Goal: Task Accomplishment & Management: Complete application form

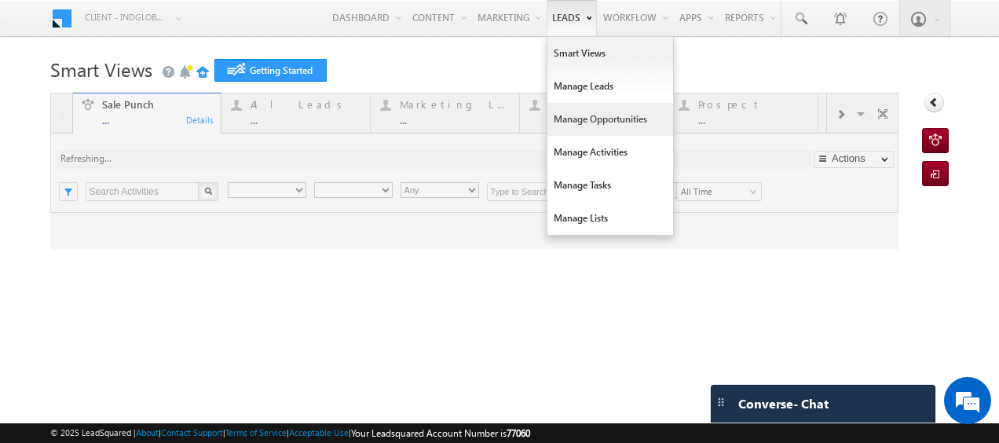
type input "Any Owner"
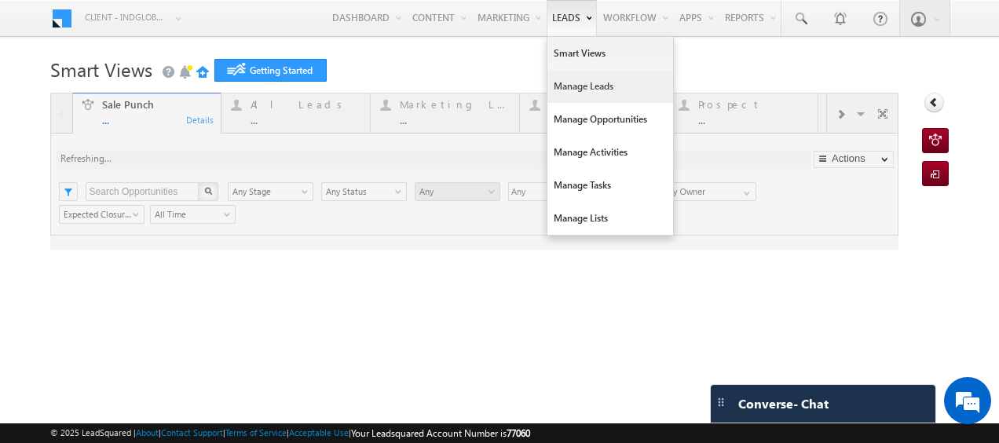
click at [568, 90] on link "Manage Leads" at bounding box center [610, 86] width 126 height 33
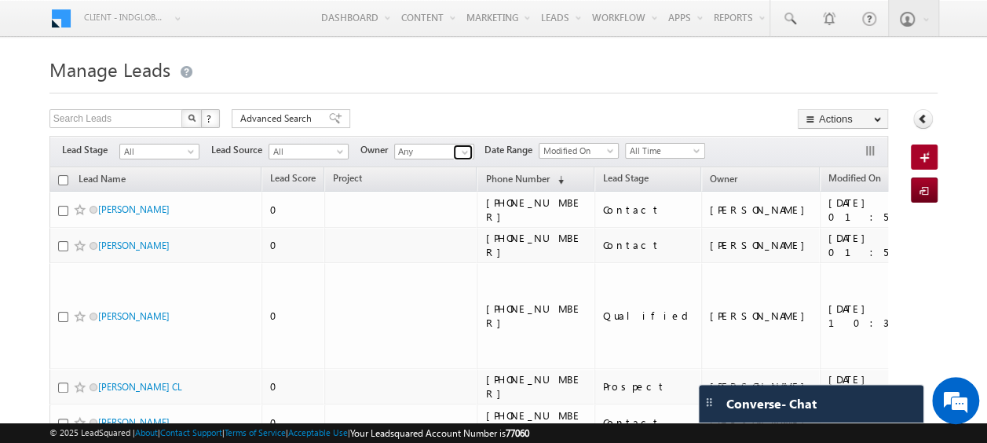
click at [460, 154] on span at bounding box center [464, 152] width 13 height 13
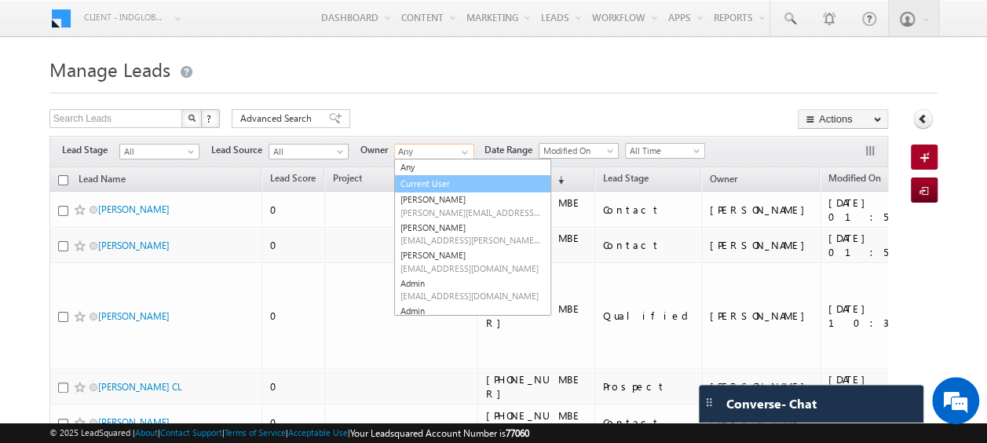
click at [445, 177] on link "Current User" at bounding box center [472, 184] width 157 height 18
type input "Current User"
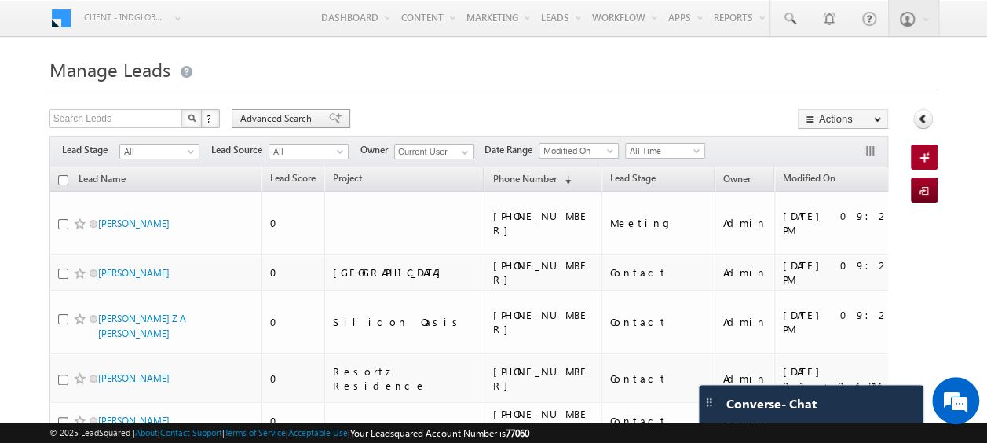
click at [275, 116] on span "Advanced Search" at bounding box center [278, 118] width 76 height 14
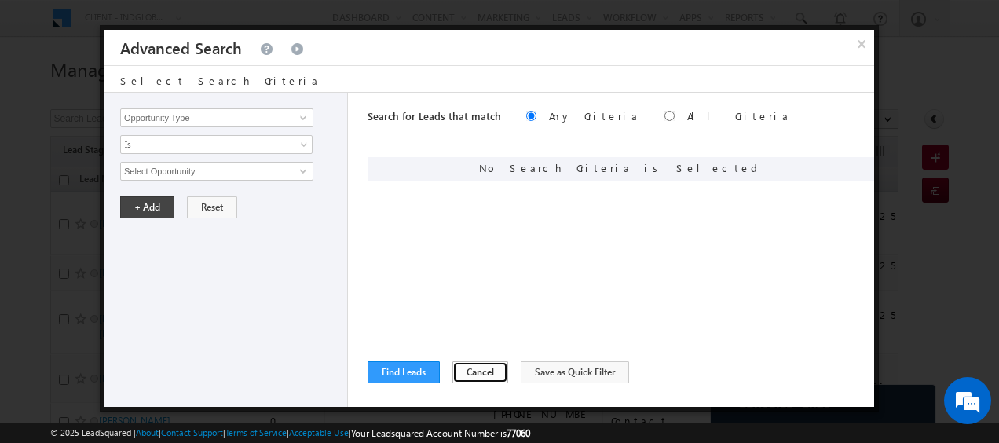
click at [476, 371] on button "Cancel" at bounding box center [480, 372] width 56 height 22
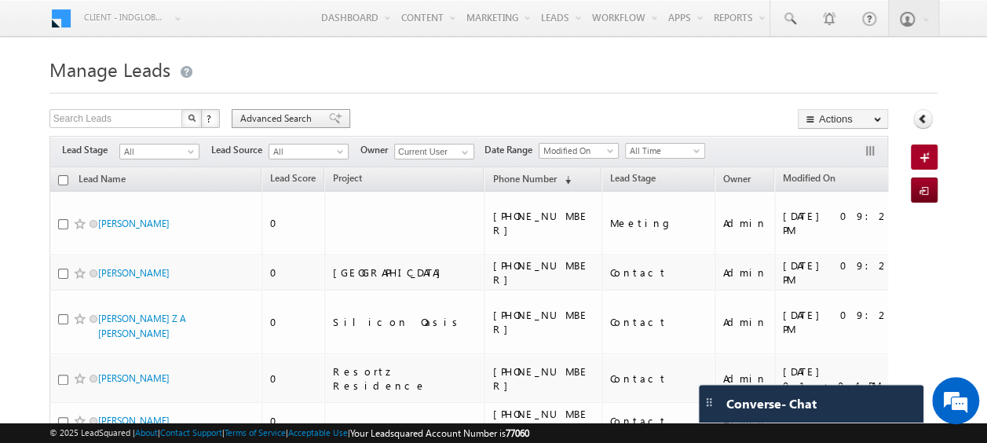
click at [270, 112] on span "Advanced Search" at bounding box center [278, 118] width 76 height 14
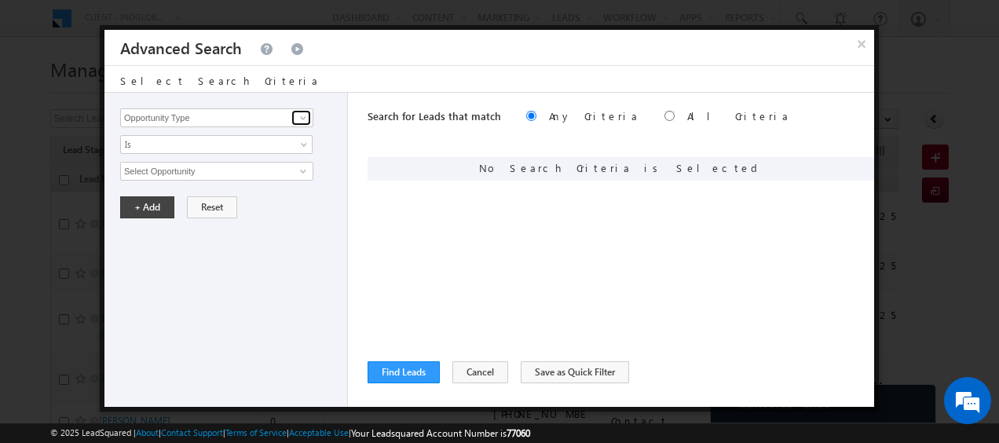
click at [294, 119] on link at bounding box center [301, 118] width 20 height 16
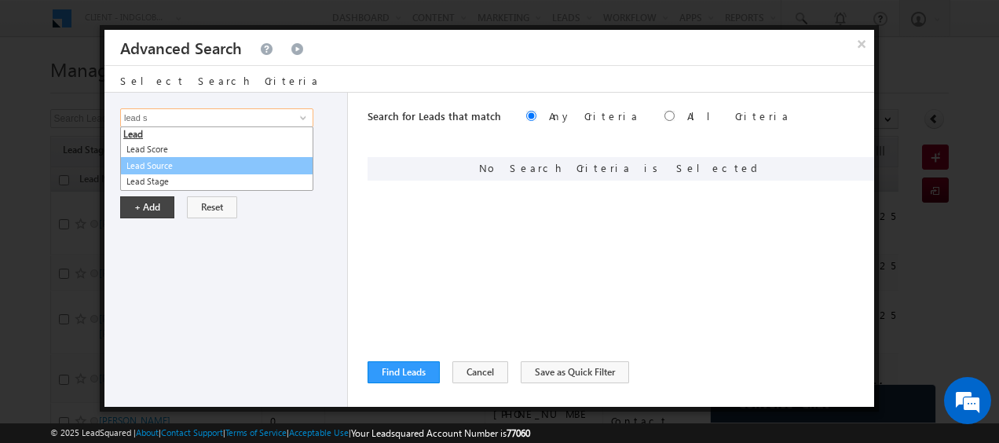
click at [209, 159] on link "Lead Source" at bounding box center [216, 166] width 193 height 18
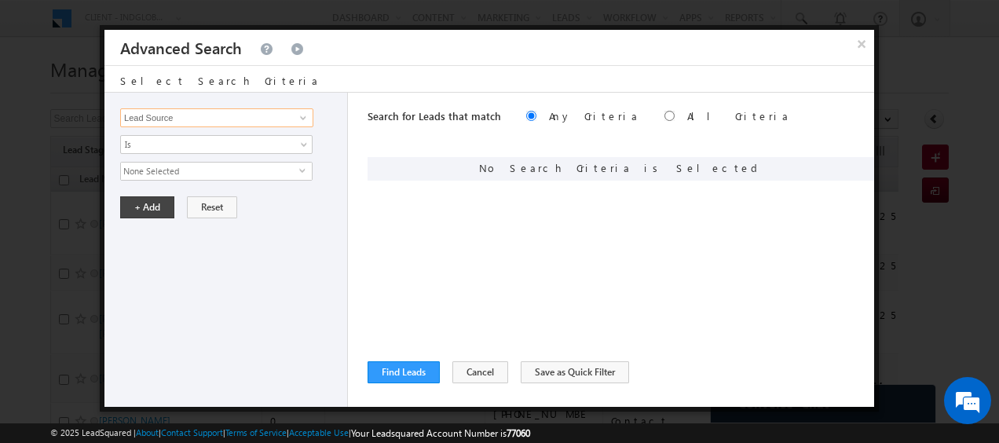
type input "Lead Source"
click at [293, 169] on span "None Selected" at bounding box center [210, 171] width 178 height 17
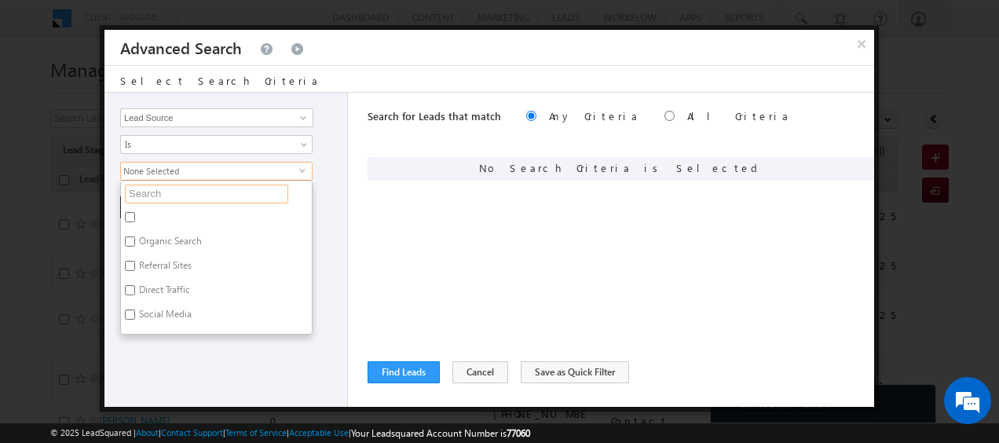
click at [159, 192] on input "text" at bounding box center [206, 193] width 163 height 19
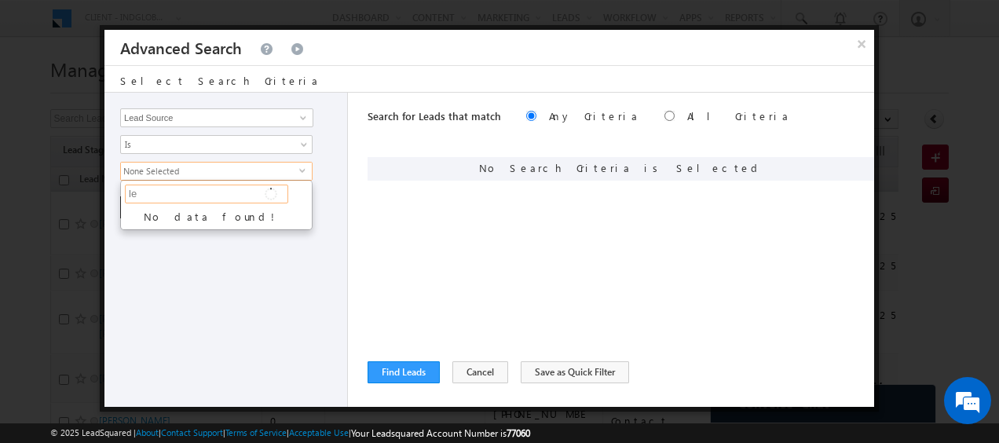
type input "l"
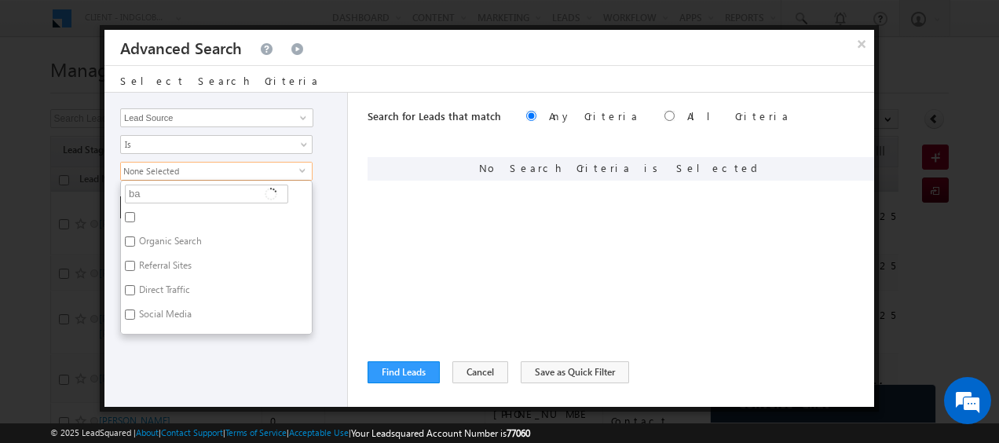
type input "bay"
type input "bayut"
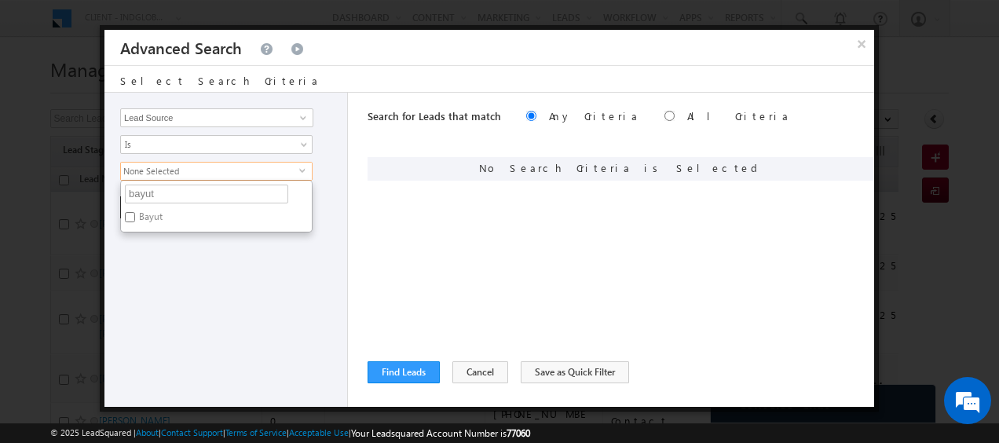
click at [132, 217] on input "Bayut" at bounding box center [130, 217] width 10 height 10
checkbox input "true"
drag, startPoint x: 597, startPoint y: 115, endPoint x: 513, endPoint y: 267, distance: 173.9
click at [664, 114] on input "radio" at bounding box center [669, 116] width 10 height 10
radio input "true"
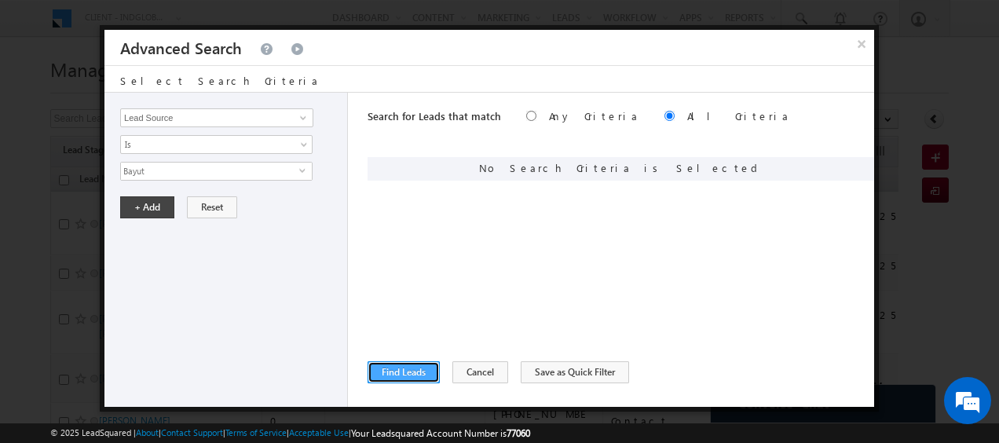
click at [422, 366] on button "Find Leads" at bounding box center [403, 372] width 72 height 22
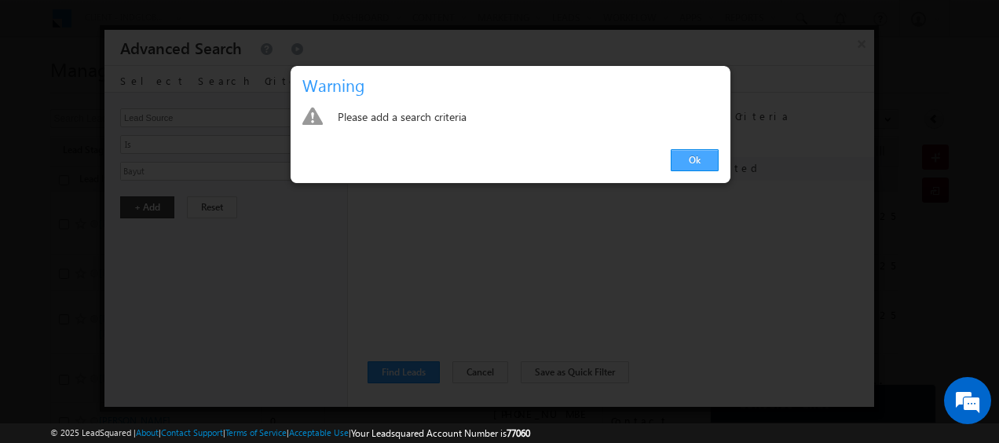
click at [693, 161] on link "Ok" at bounding box center [694, 160] width 48 height 22
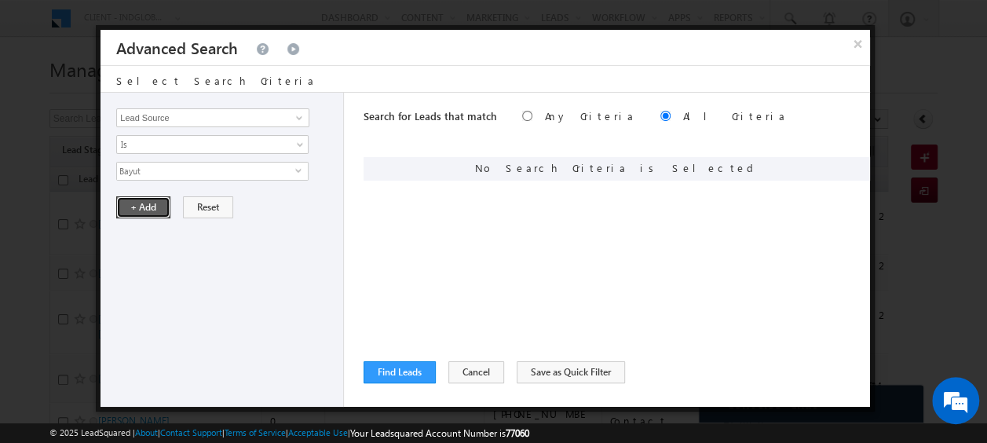
click at [136, 210] on button "+ Add" at bounding box center [143, 207] width 54 height 22
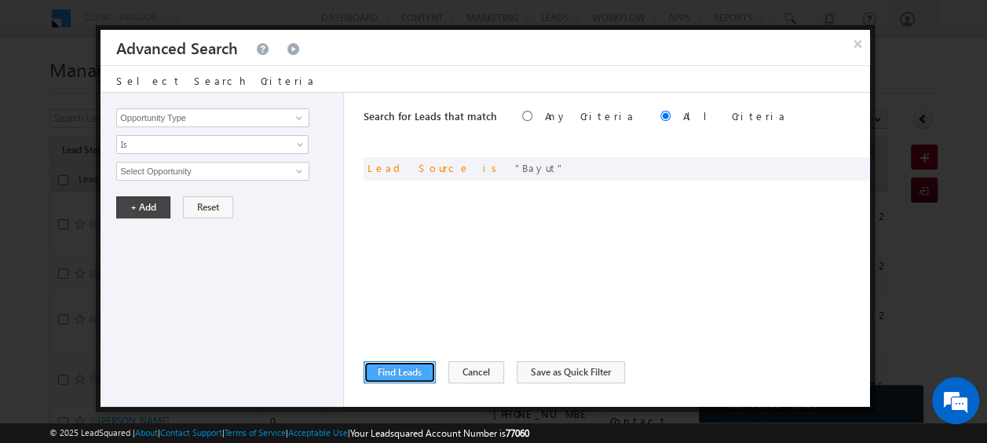
click at [406, 372] on button "Find Leads" at bounding box center [399, 372] width 72 height 22
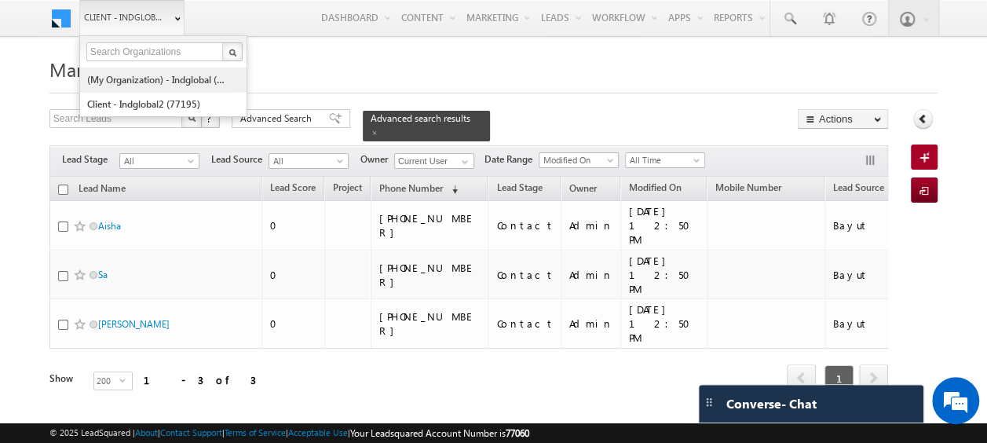
click at [164, 82] on link "(My Organization) - indglobal (48060)" at bounding box center [158, 80] width 144 height 24
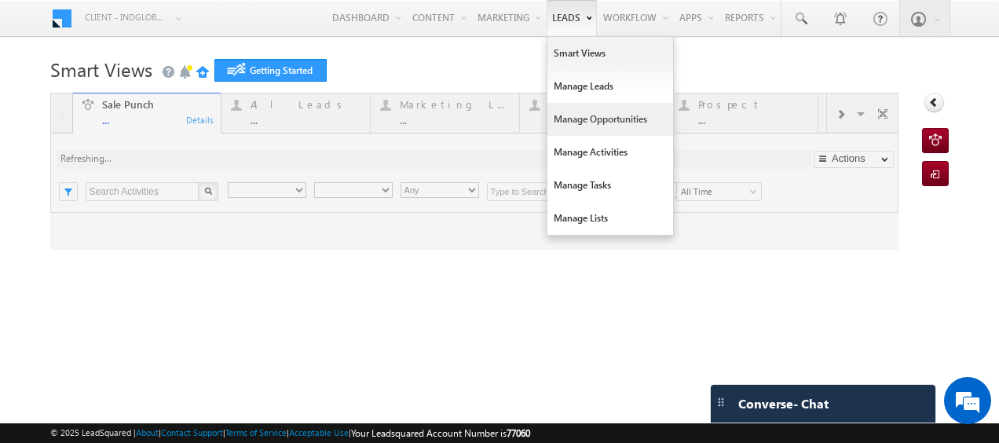
type input "Any Owner"
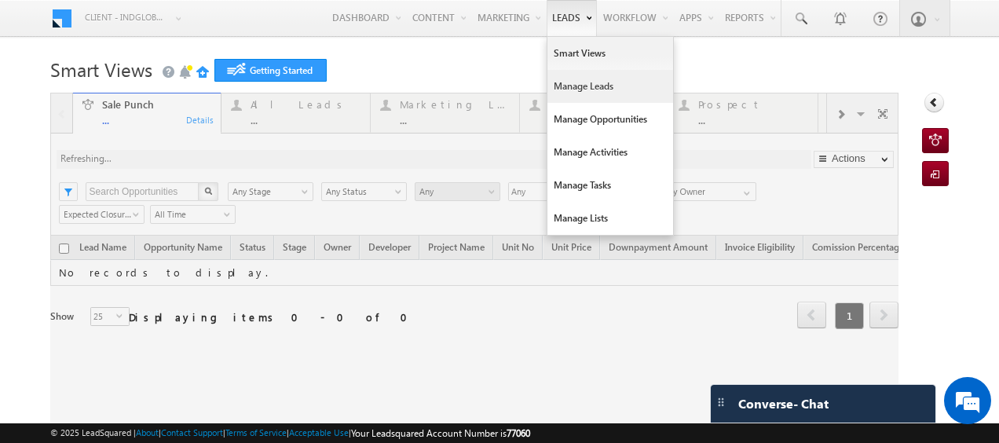
click at [575, 93] on link "Manage Leads" at bounding box center [610, 86] width 126 height 33
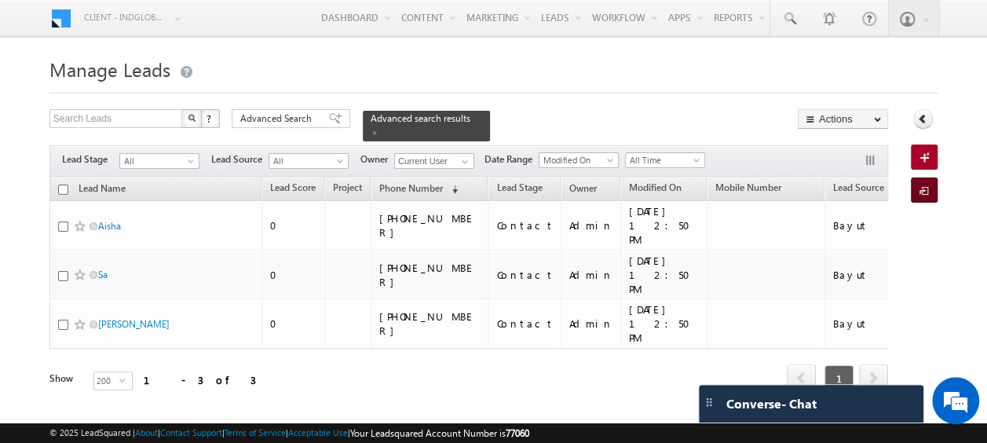
click at [926, 193] on span at bounding box center [926, 192] width 15 height 16
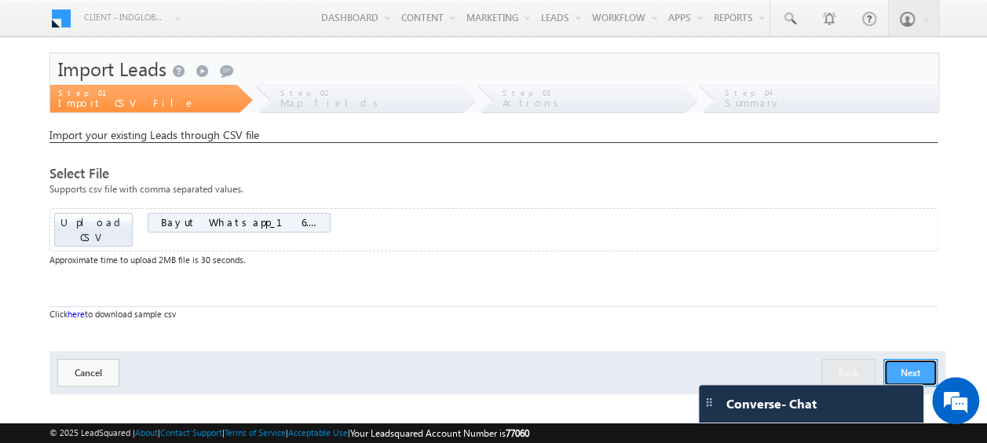
click at [919, 359] on button "Next" at bounding box center [910, 372] width 54 height 27
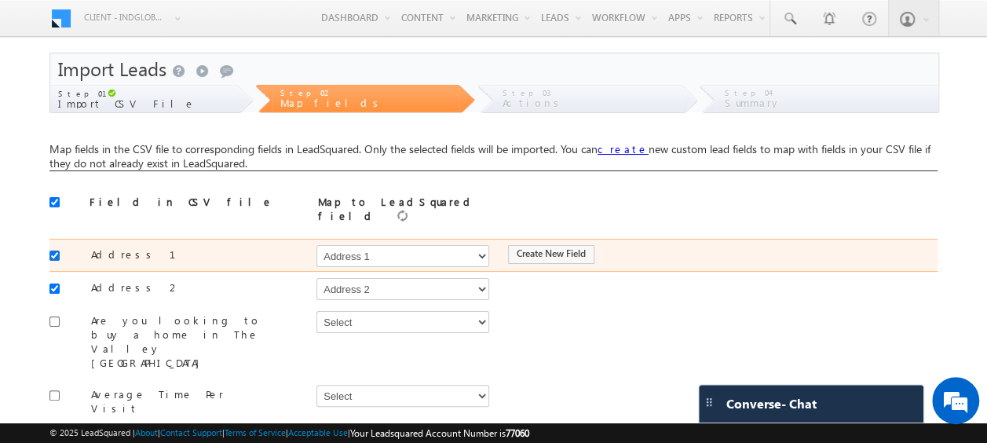
click at [50, 250] on input "checkbox" at bounding box center [54, 255] width 10 height 10
checkbox input "false"
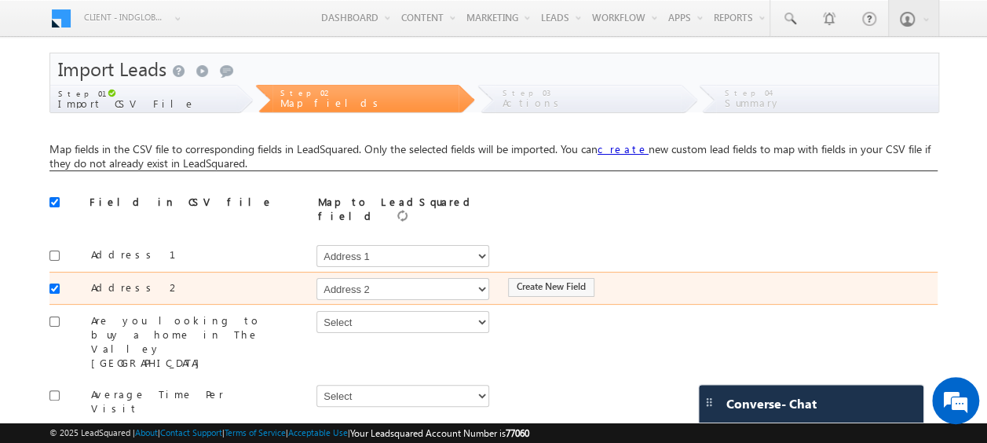
click at [53, 276] on div at bounding box center [58, 287] width 18 height 22
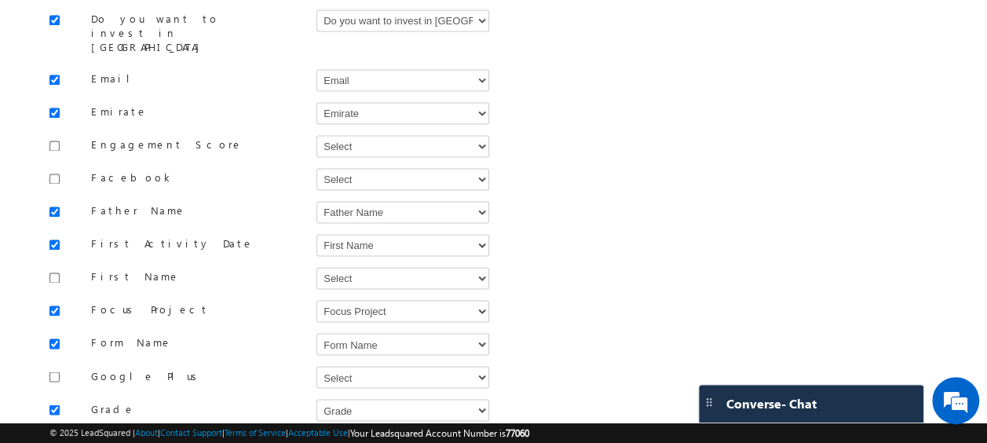
scroll to position [1131, 0]
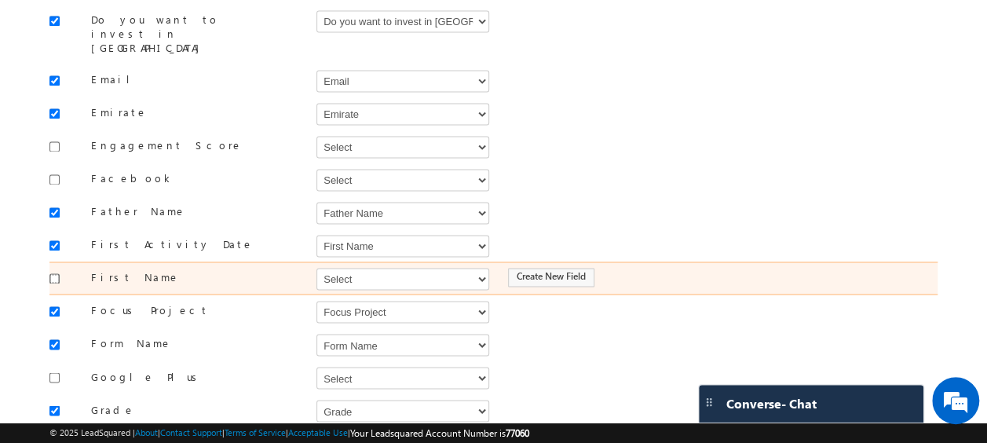
click at [55, 273] on input "checkbox" at bounding box center [54, 278] width 10 height 10
checkbox input "true"
click at [341, 268] on select "Select Select Address 1 Address 2 Budget Building Name Buyer Persona Called Cam…" at bounding box center [402, 279] width 173 height 22
click at [316, 268] on select "Select Select Address 1 Address 2 Budget Building Name Buyer Persona Called Cam…" at bounding box center [402, 279] width 173 height 22
click at [341, 268] on select "Select Select Address 1 Address 2 Budget Building Name Buyer Persona Called Cam…" at bounding box center [402, 279] width 173 height 22
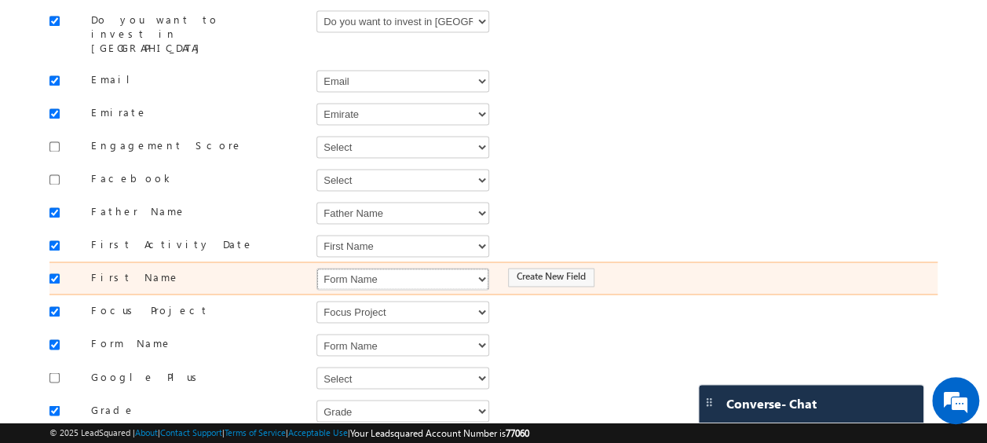
select select "FirstName"
click at [316, 268] on select "Select Select Address 1 Address 2 Budget Building Name Buyer Persona Called Cam…" at bounding box center [402, 279] width 173 height 22
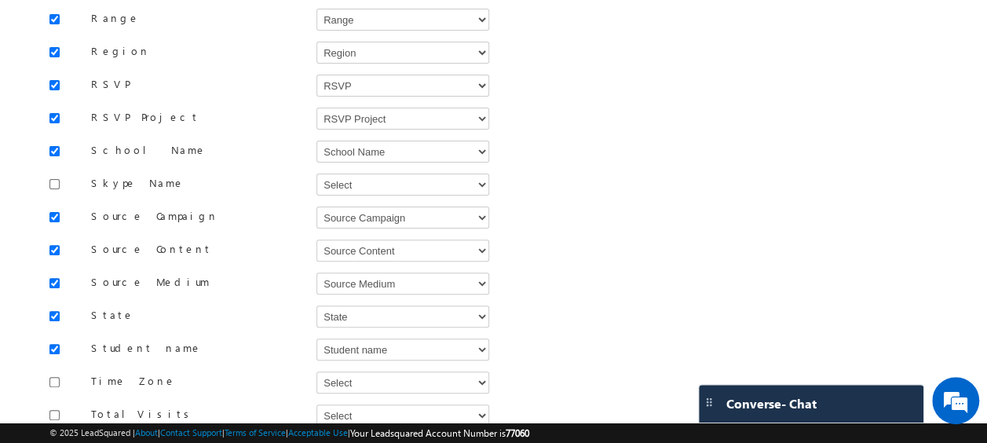
scroll to position [3452, 0]
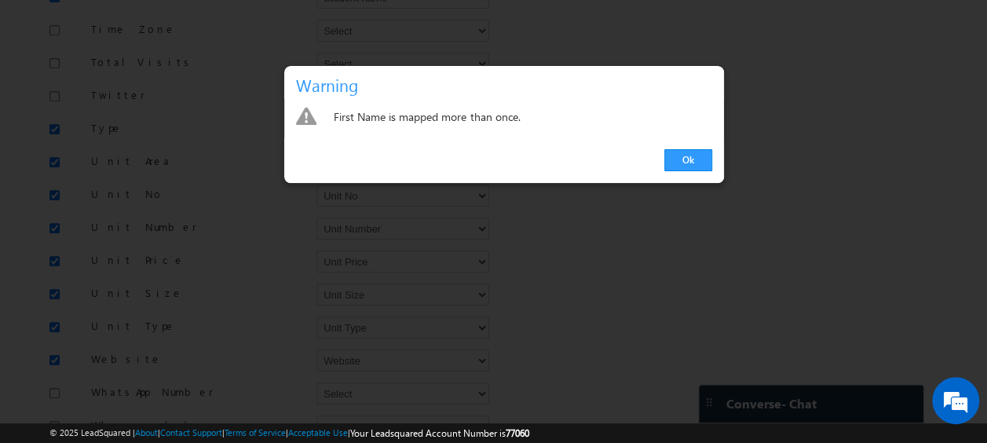
scroll to position [1077, 0]
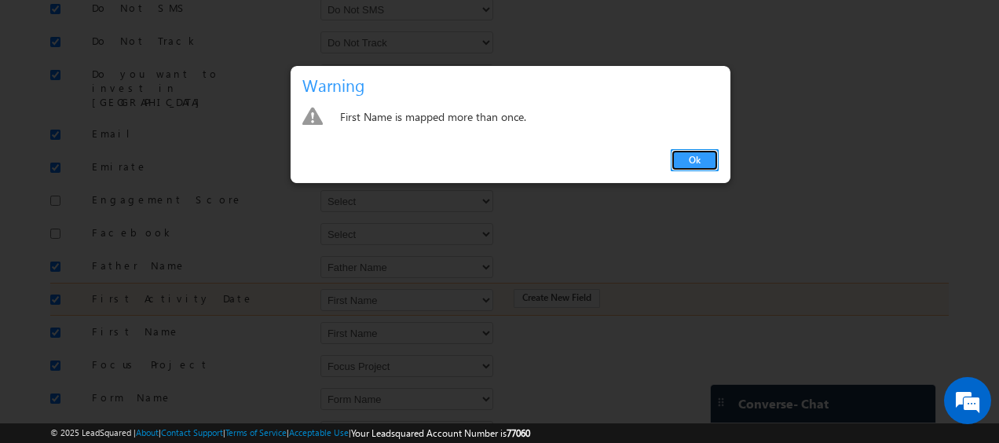
drag, startPoint x: 701, startPoint y: 162, endPoint x: 647, endPoint y: 187, distance: 59.7
click at [701, 162] on link "Ok" at bounding box center [694, 160] width 48 height 22
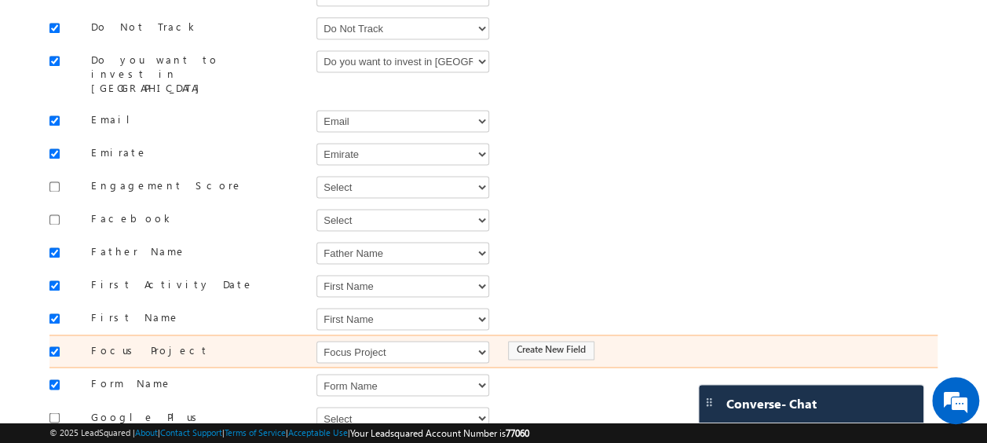
scroll to position [1091, 0]
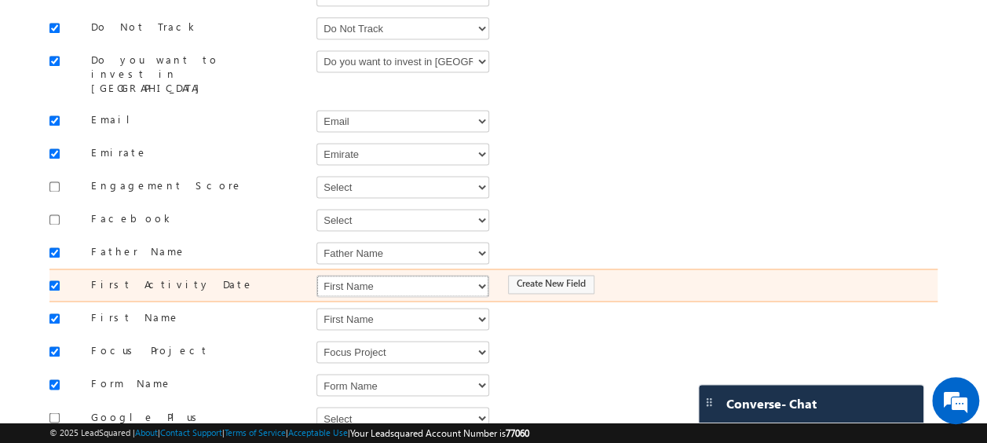
click at [361, 275] on select "Select Select Address 1 Address 2 Budget Building Name Buyer Persona Called Cam…" at bounding box center [402, 286] width 173 height 22
select select "DoNotTrackComments"
click at [55, 280] on input "checkbox" at bounding box center [54, 285] width 10 height 10
checkbox input "false"
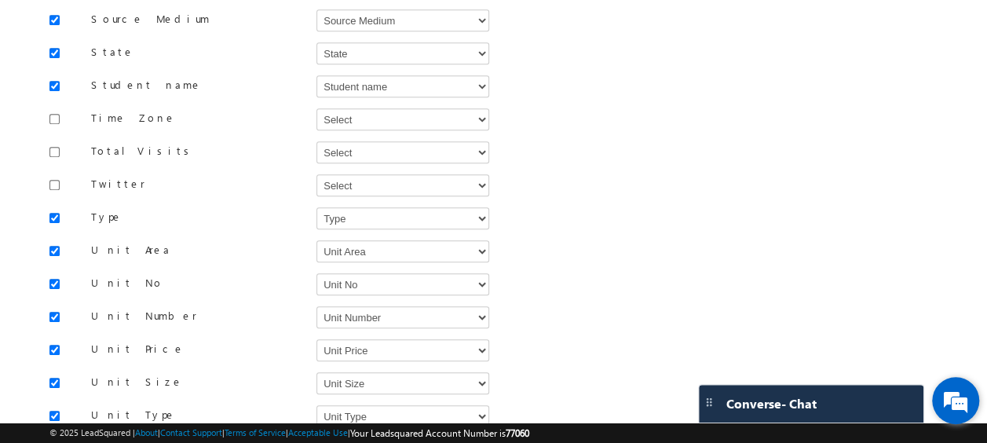
scroll to position [3452, 0]
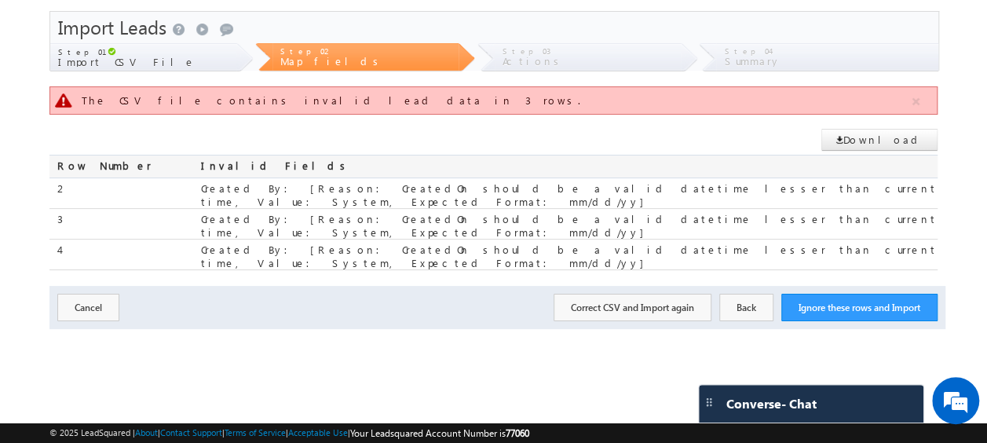
scroll to position [42, 0]
click at [742, 294] on button "Back" at bounding box center [746, 307] width 54 height 27
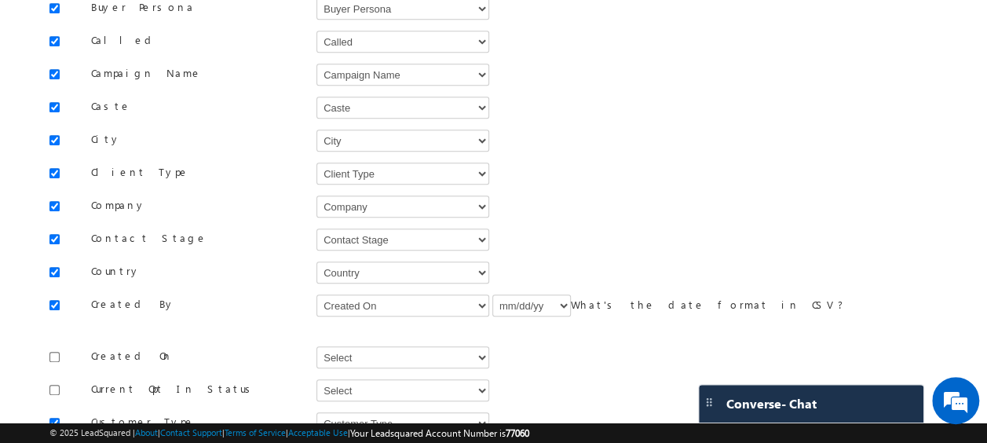
scroll to position [506, 0]
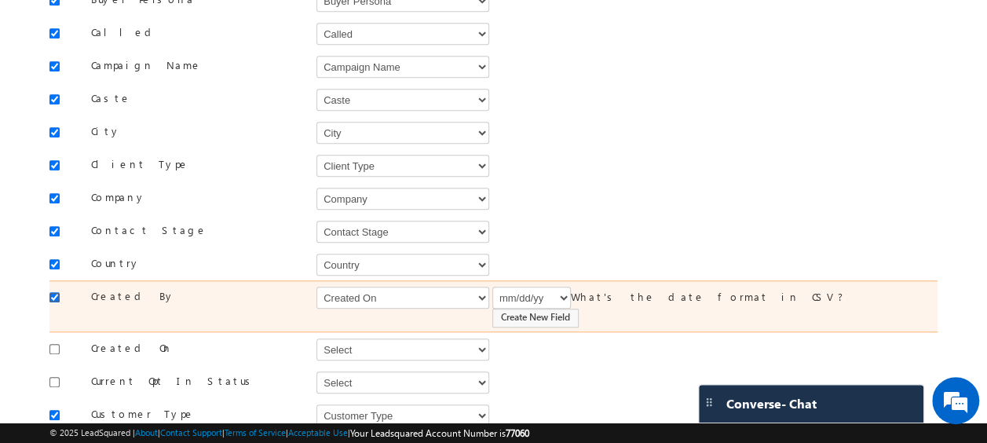
click at [53, 292] on input "checkbox" at bounding box center [54, 297] width 10 height 10
checkbox input "false"
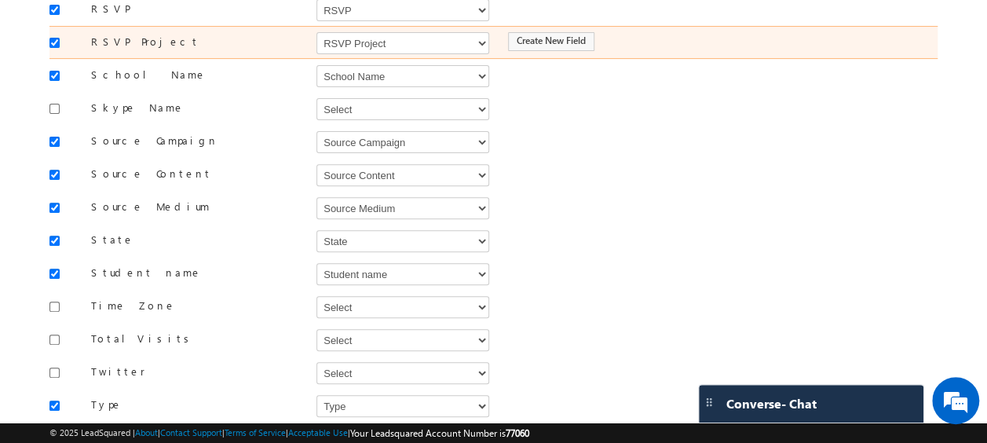
scroll to position [3452, 0]
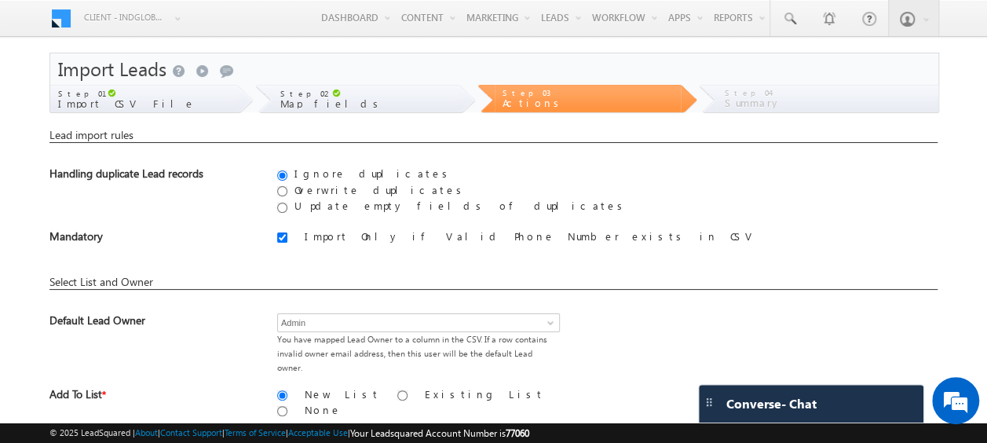
scroll to position [264, 0]
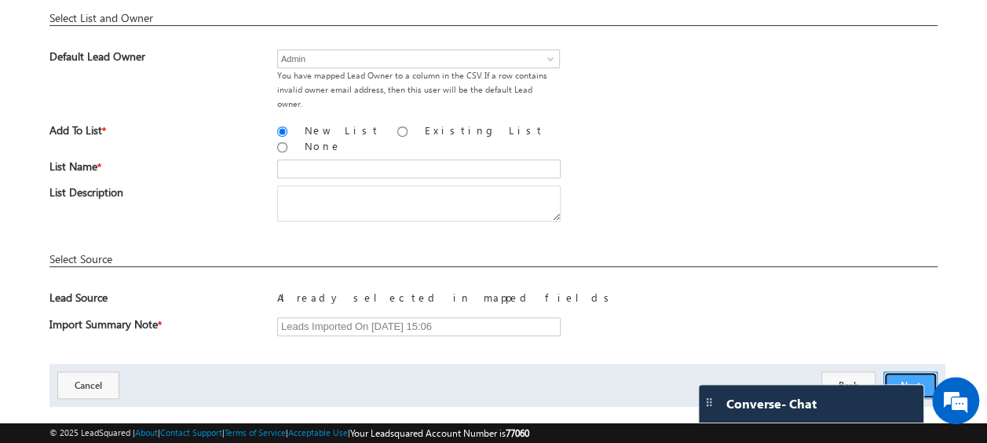
click at [906, 371] on button "Next" at bounding box center [910, 384] width 54 height 27
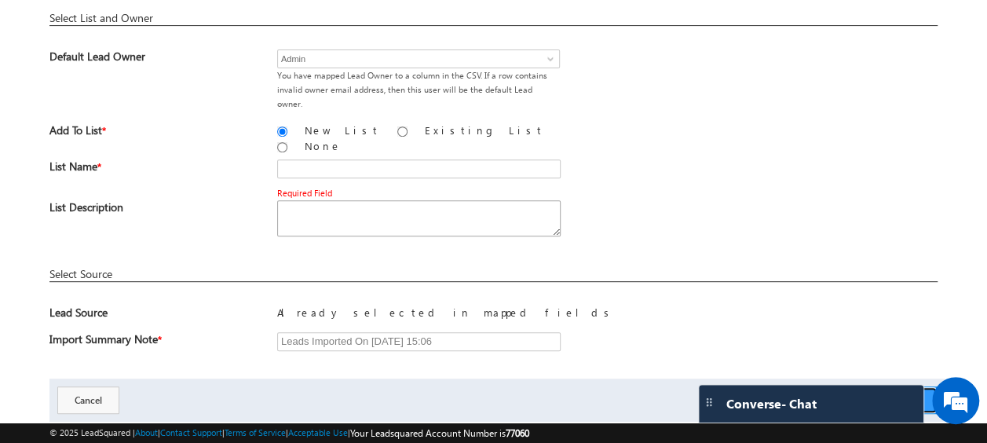
scroll to position [107, 0]
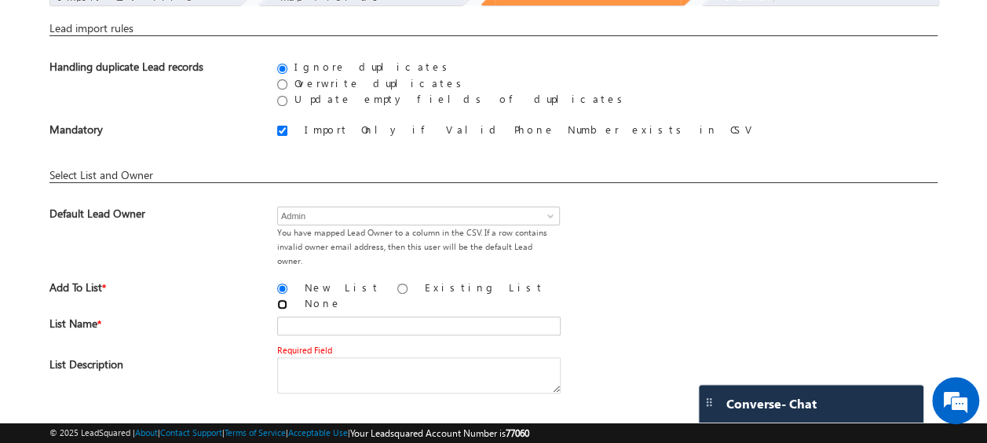
click at [287, 299] on input "None" at bounding box center [282, 304] width 10 height 10
radio input "true"
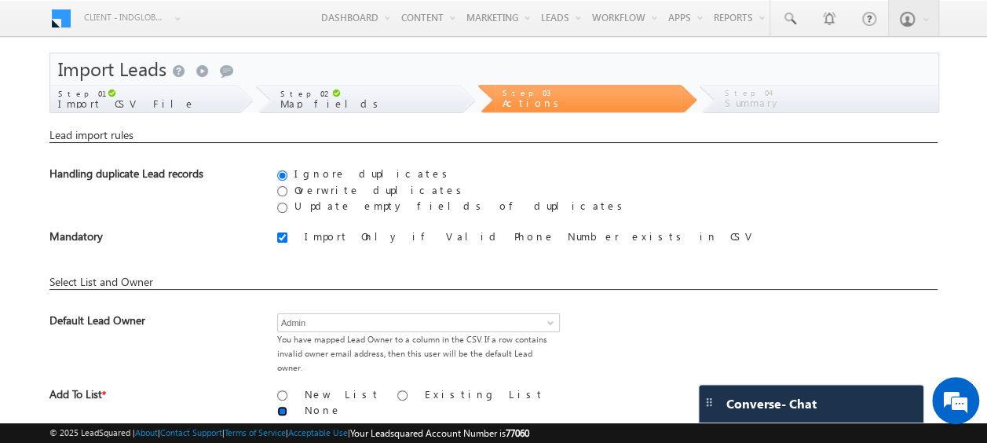
scroll to position [195, 0]
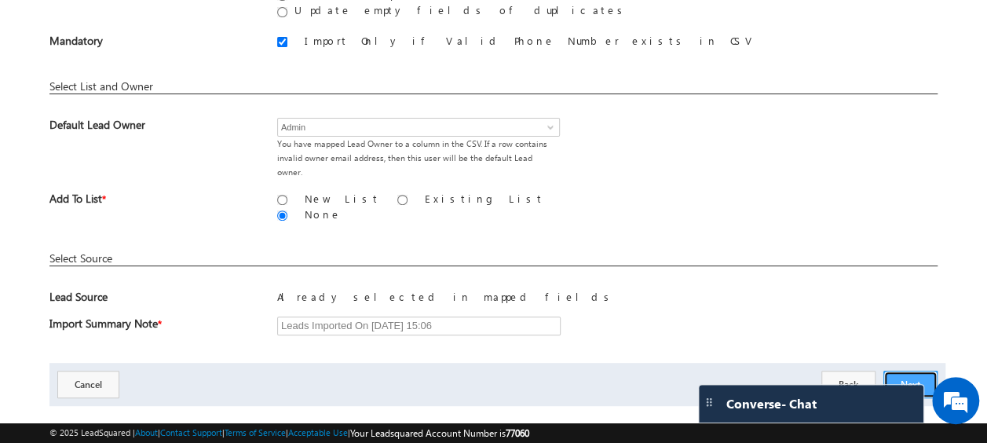
click at [923, 371] on button "Next" at bounding box center [910, 384] width 54 height 27
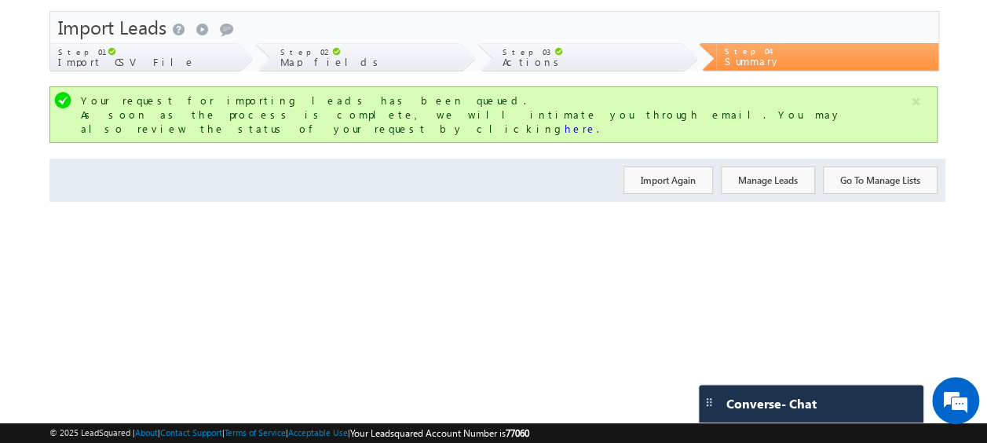
scroll to position [0, 0]
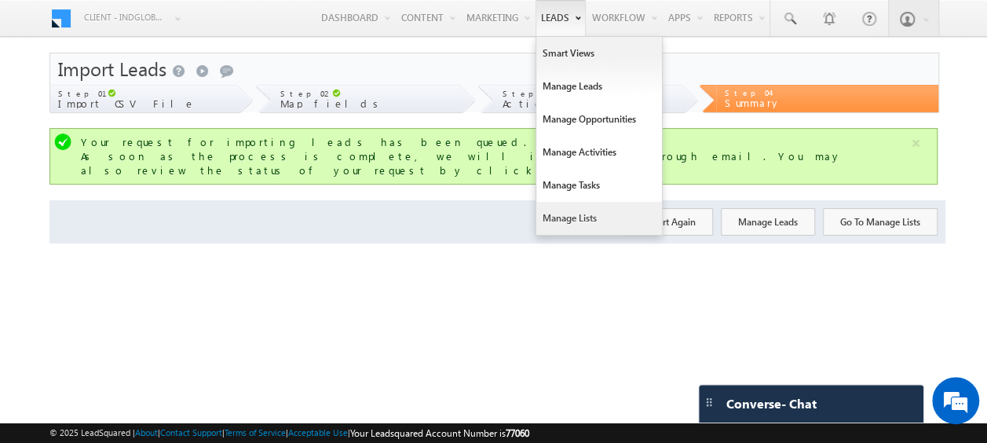
click at [569, 219] on link "Manage Lists" at bounding box center [599, 218] width 126 height 33
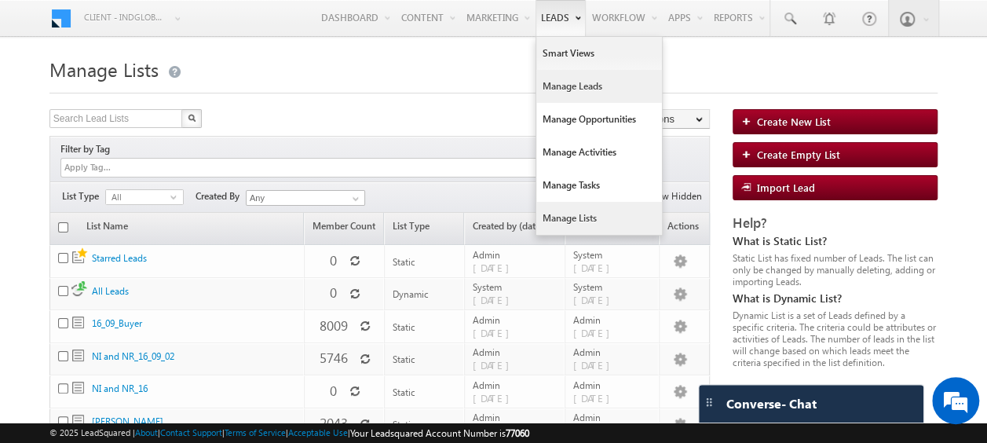
click at [564, 84] on link "Manage Leads" at bounding box center [599, 86] width 126 height 33
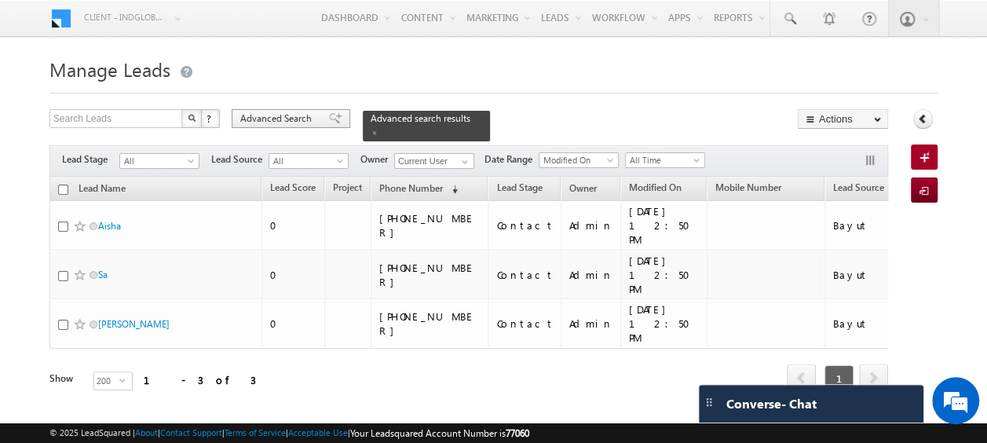
click at [270, 113] on span "Advanced Search" at bounding box center [278, 118] width 76 height 14
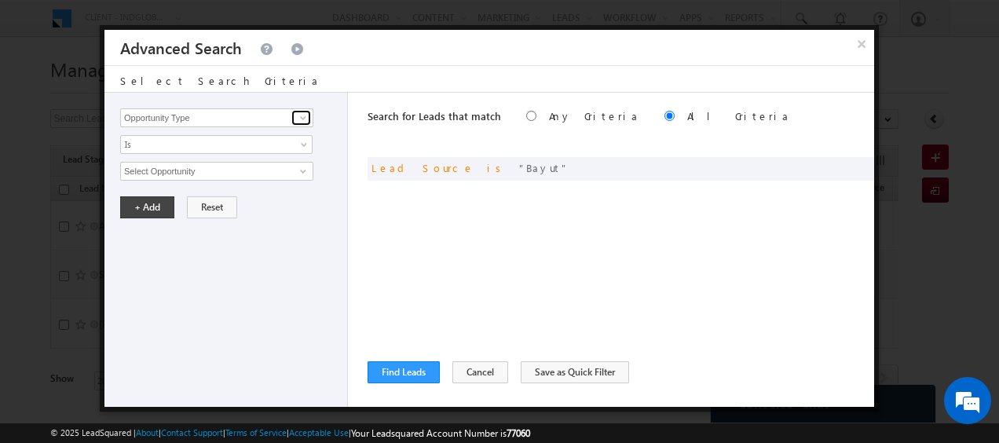
click at [303, 119] on span at bounding box center [303, 117] width 13 height 13
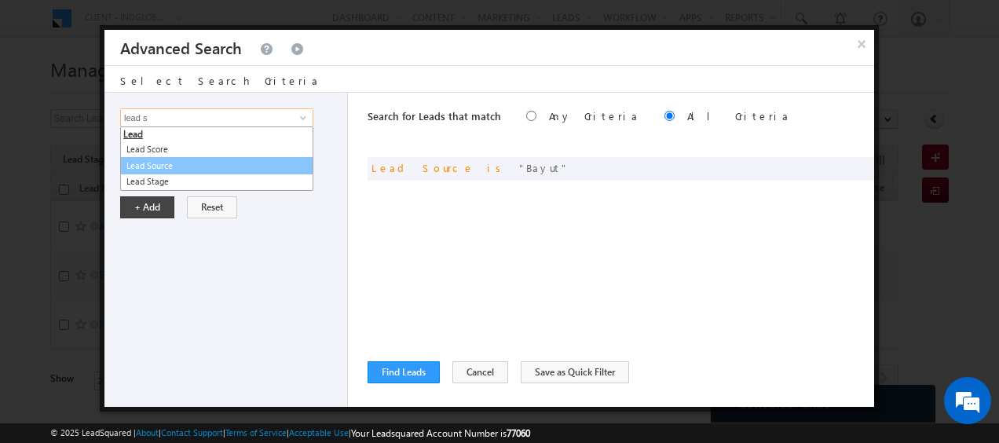
click at [188, 165] on link "Lead Source" at bounding box center [216, 166] width 193 height 18
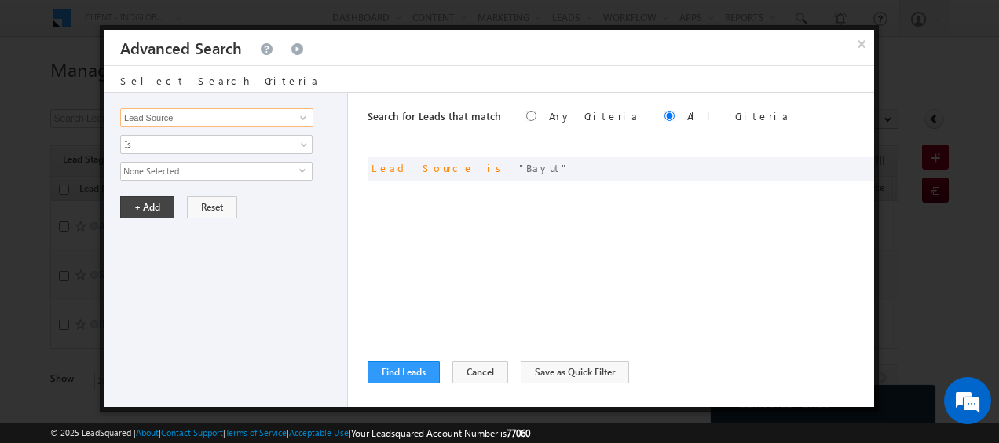
type input "Lead Source"
click at [195, 173] on span "None Selected" at bounding box center [210, 171] width 178 height 17
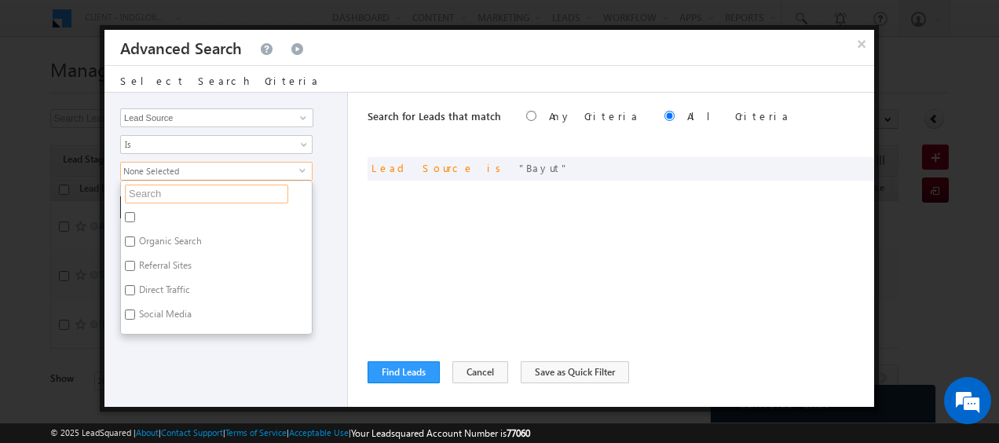
click at [174, 199] on input "text" at bounding box center [206, 193] width 163 height 19
type input "bayu"
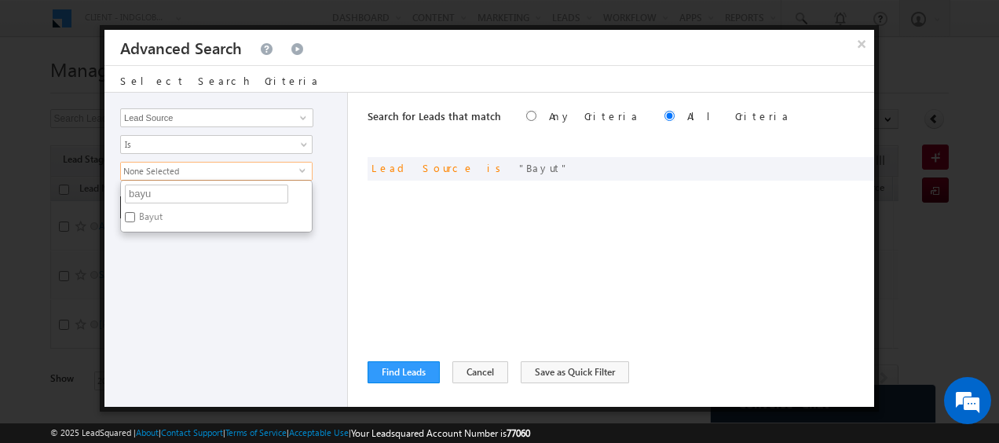
drag, startPoint x: 229, startPoint y: 286, endPoint x: 416, endPoint y: 352, distance: 198.1
click at [231, 286] on div "Opportunity Type Lead Activity Task Sales Group Prospect Id Address 1 Address 2…" at bounding box center [225, 250] width 243 height 314
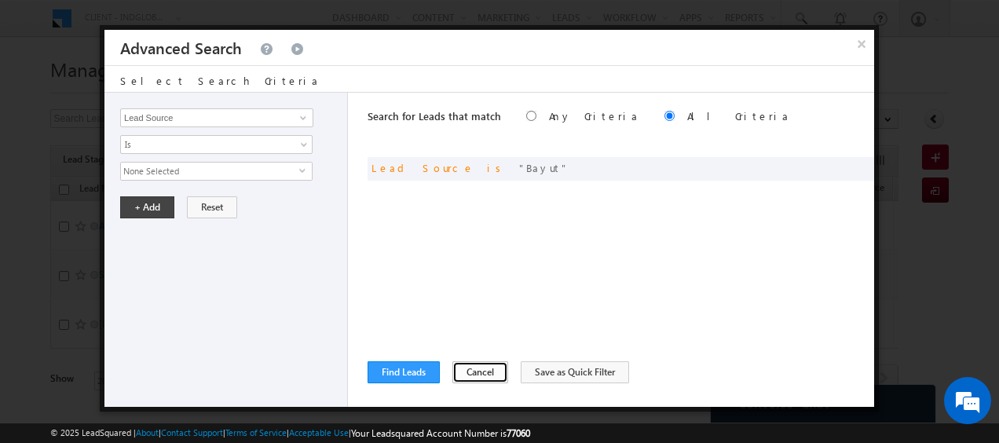
click at [462, 368] on button "Cancel" at bounding box center [480, 372] width 56 height 22
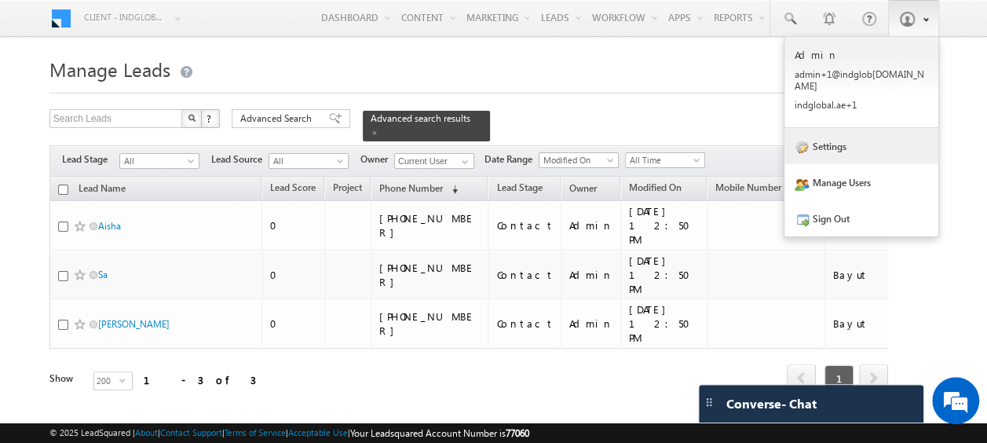
click at [856, 134] on link "Settings" at bounding box center [861, 146] width 154 height 36
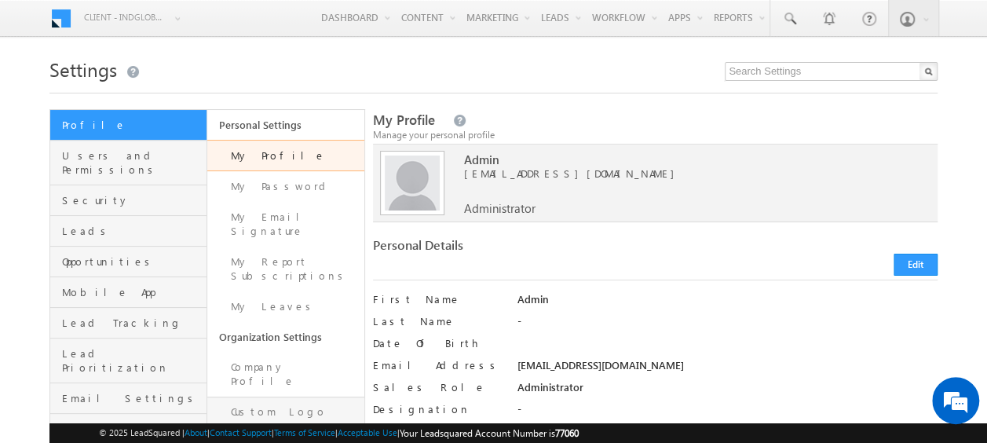
scroll to position [79, 0]
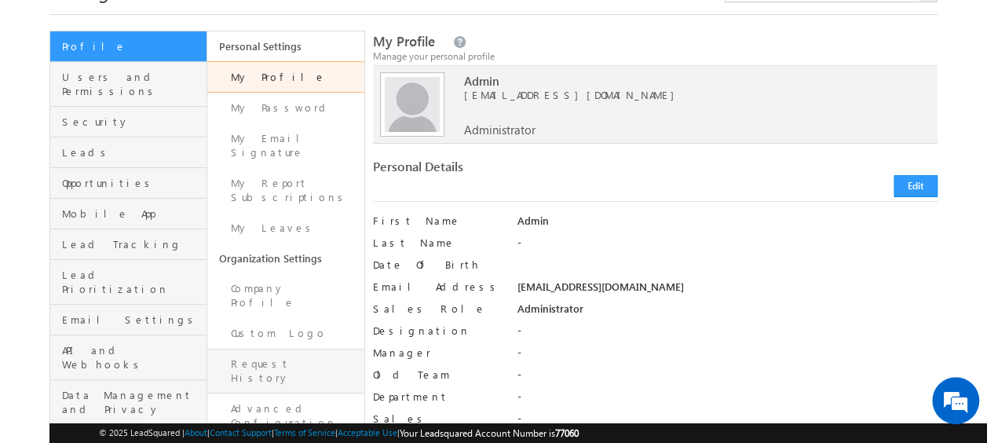
click at [276, 349] on link "Request History" at bounding box center [285, 371] width 157 height 45
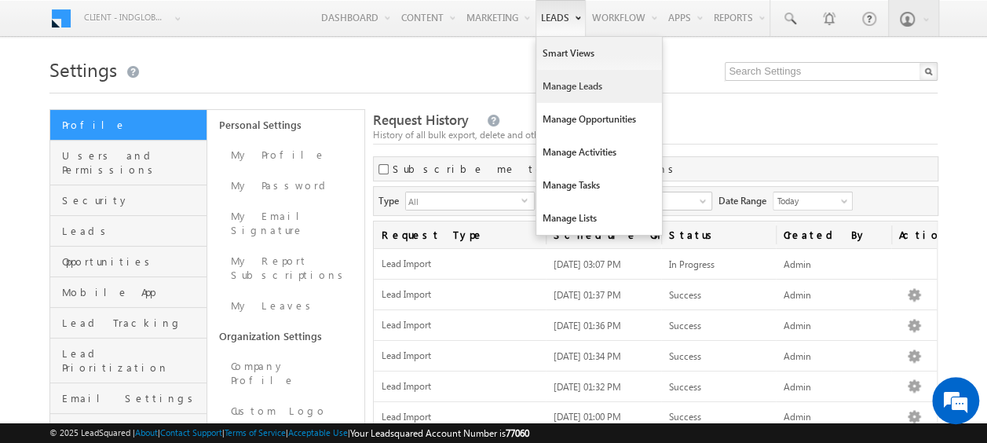
click at [561, 88] on link "Manage Leads" at bounding box center [599, 86] width 126 height 33
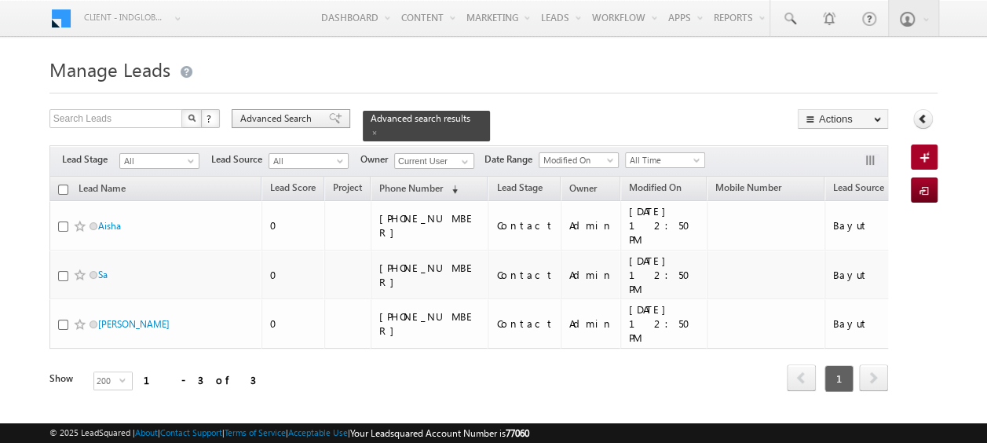
click at [279, 119] on span "Advanced Search" at bounding box center [278, 118] width 76 height 14
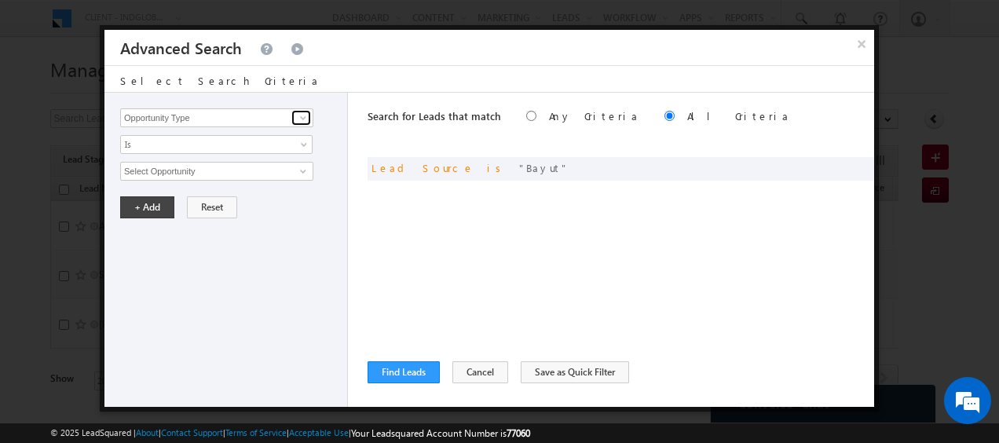
click at [304, 118] on span at bounding box center [303, 117] width 13 height 13
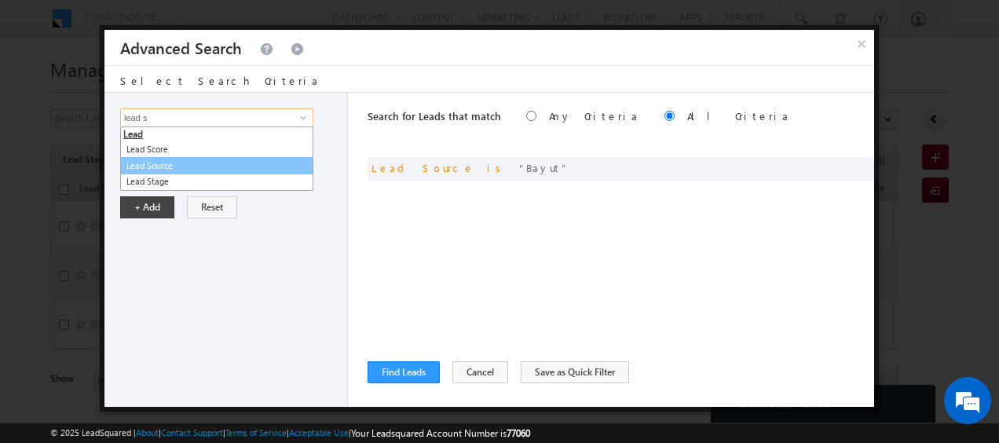
click at [155, 170] on link "Lead Source" at bounding box center [216, 166] width 193 height 18
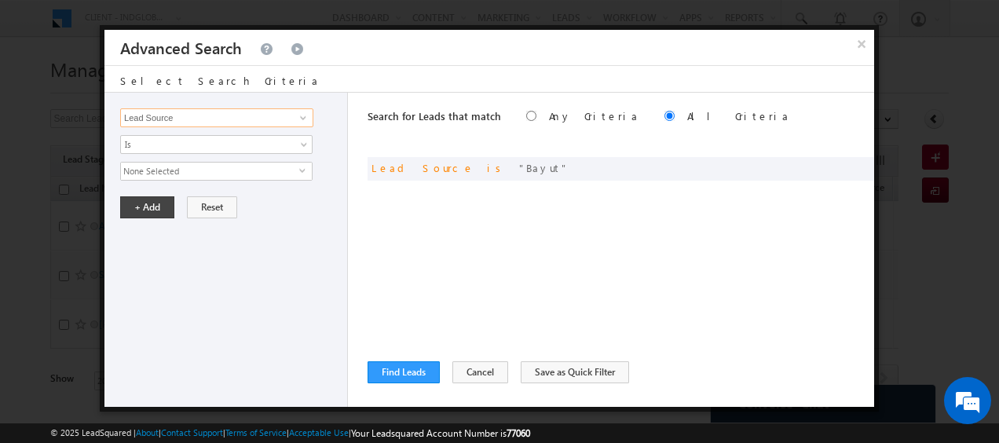
type input "Lead Source"
click at [298, 170] on span "None Selected" at bounding box center [210, 171] width 178 height 17
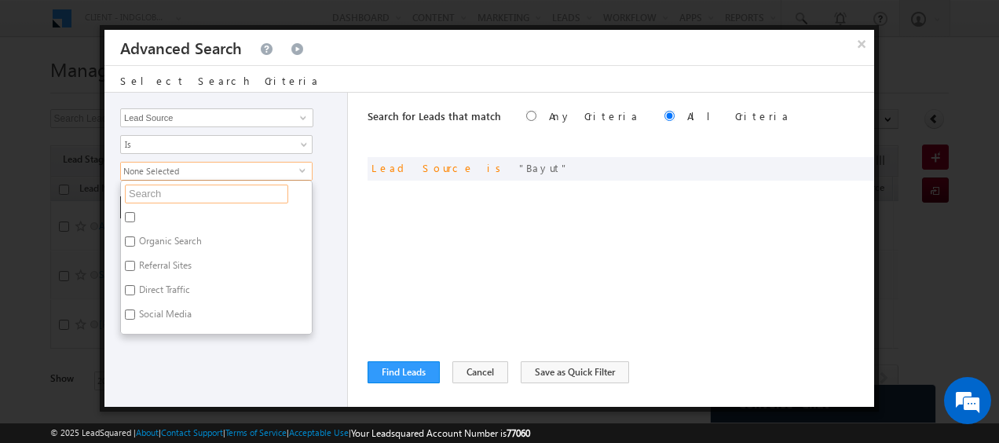
click at [177, 196] on input "text" at bounding box center [206, 193] width 163 height 19
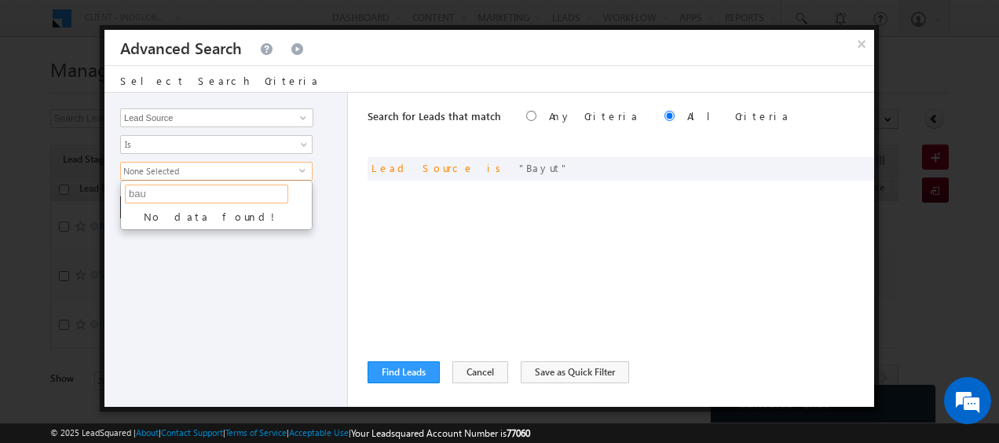
type input "ba"
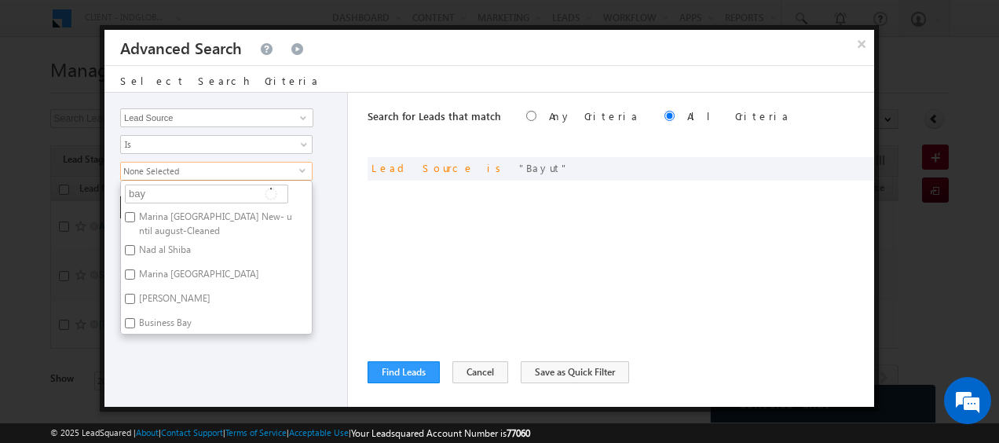
type input "bayu"
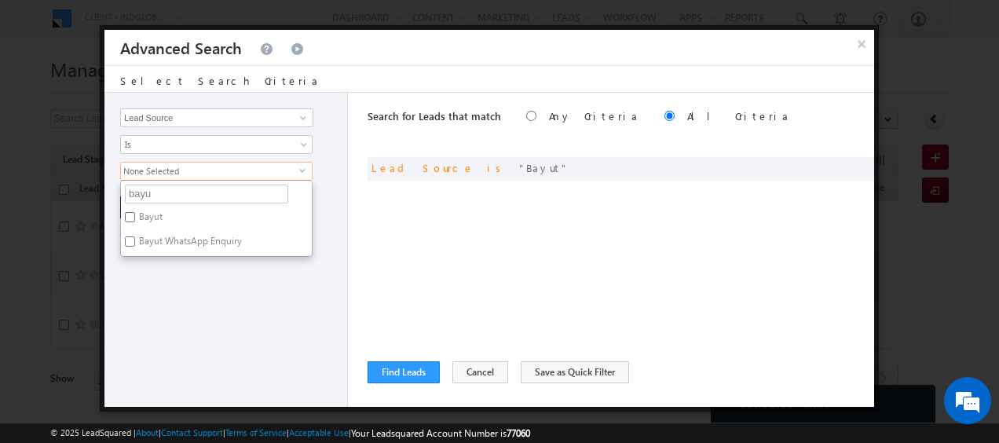
click at [132, 239] on input "Bayut WhatsApp Enquiry" at bounding box center [130, 241] width 10 height 10
checkbox input "true"
click at [157, 283] on div "Opportunity Type Lead Activity Task Sales Group Prospect Id Address 1 Address 2…" at bounding box center [225, 250] width 243 height 314
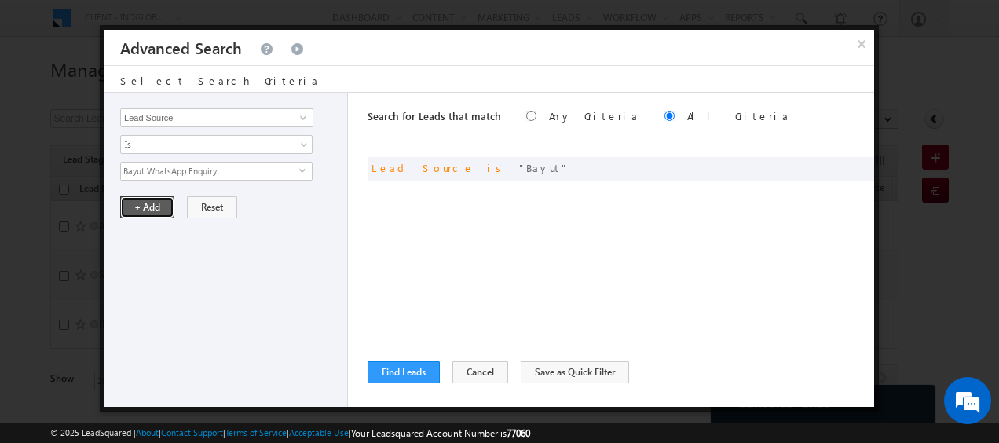
click at [146, 206] on button "+ Add" at bounding box center [147, 207] width 54 height 22
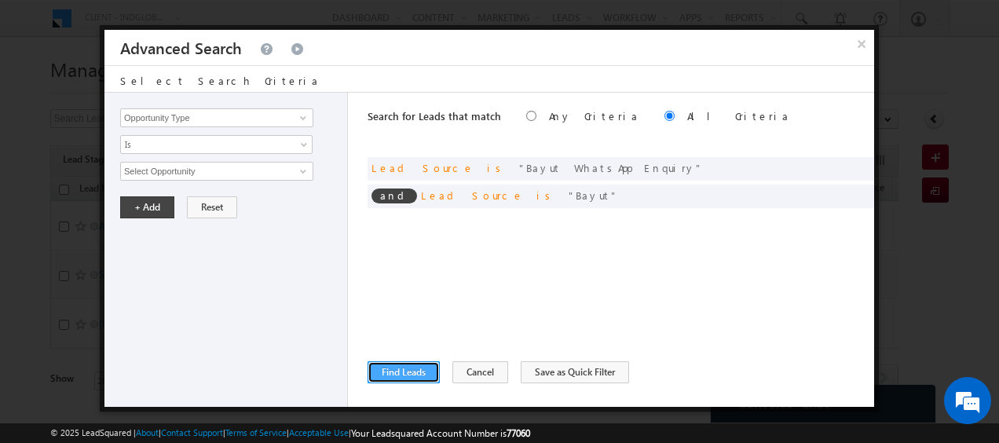
click at [407, 368] on button "Find Leads" at bounding box center [403, 372] width 72 height 22
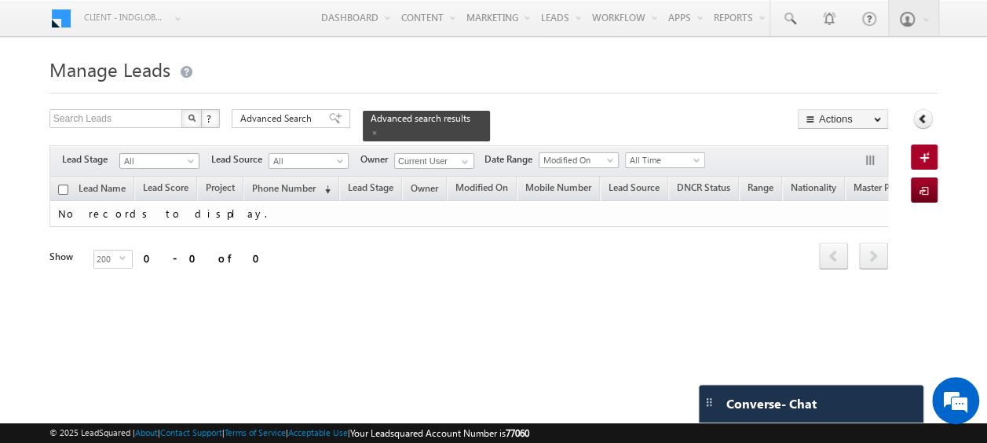
click at [193, 158] on span at bounding box center [192, 164] width 13 height 13
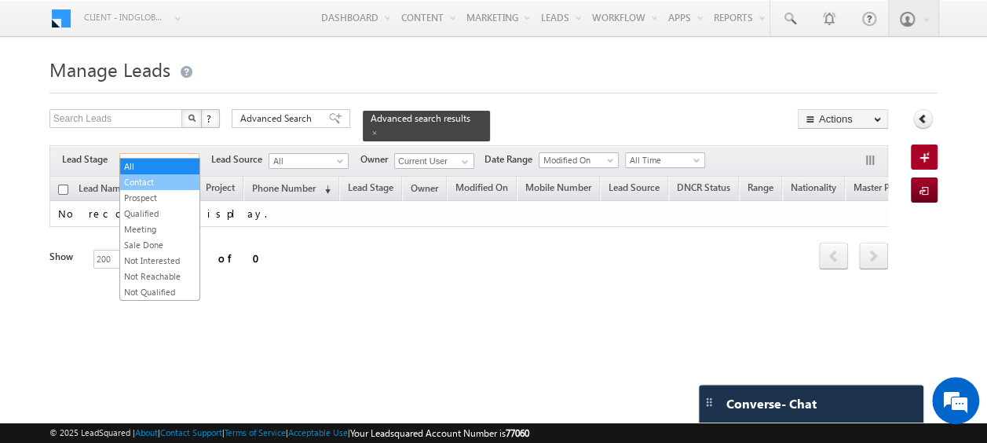
click at [163, 184] on link "Contact" at bounding box center [159, 182] width 79 height 14
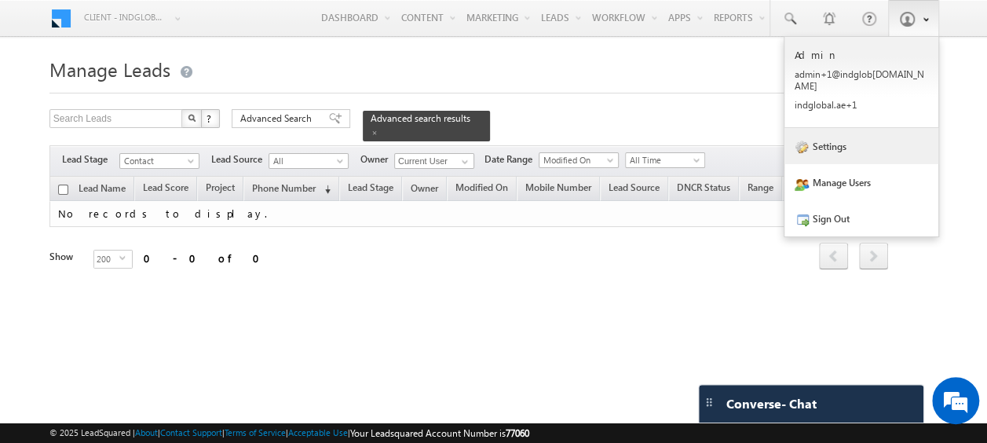
click at [841, 144] on link "Settings" at bounding box center [861, 146] width 154 height 36
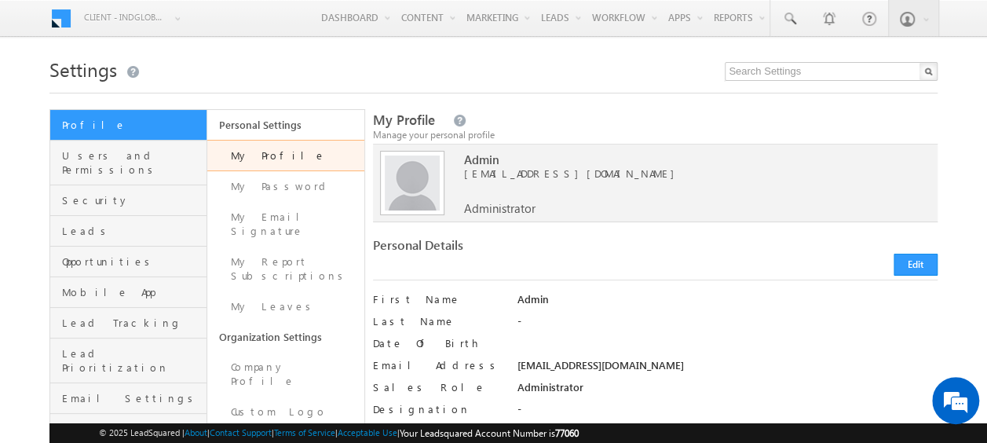
click at [281, 427] on link "Request History" at bounding box center [285, 449] width 157 height 45
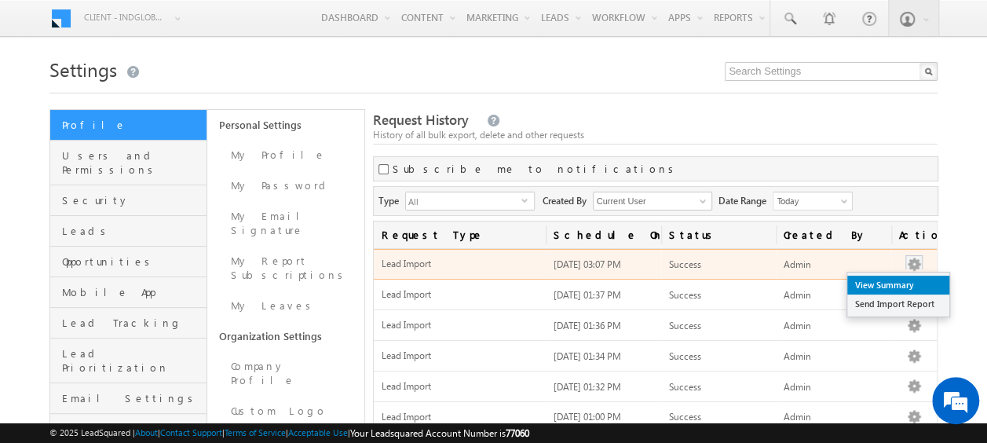
click at [894, 281] on link "View Summary" at bounding box center [898, 285] width 102 height 19
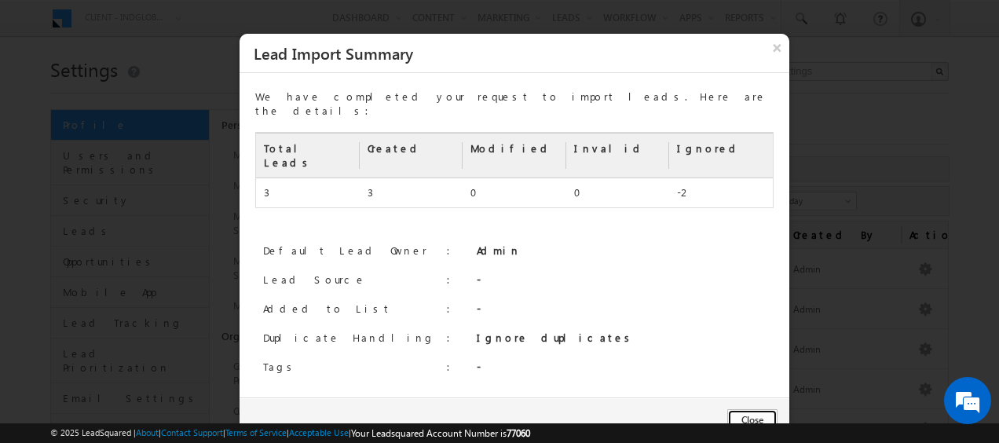
click at [763, 409] on button "Close" at bounding box center [752, 420] width 50 height 22
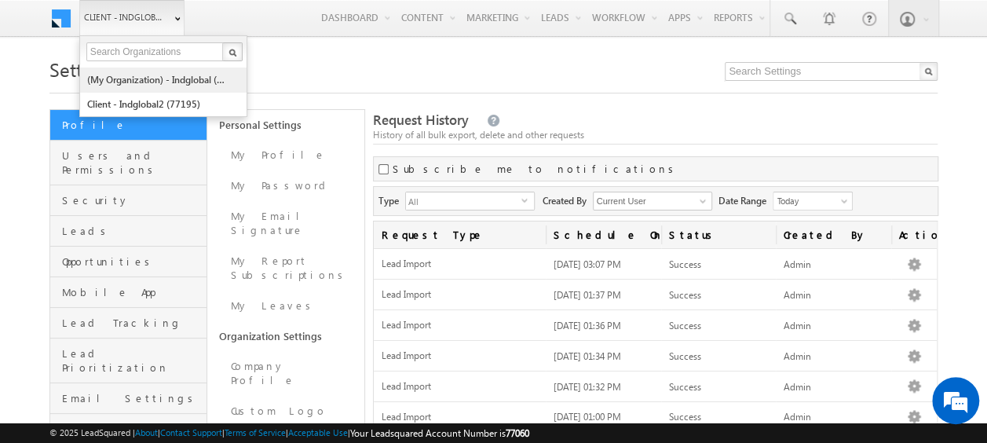
click at [135, 74] on link "(My Organization) - indglobal (48060)" at bounding box center [158, 80] width 144 height 24
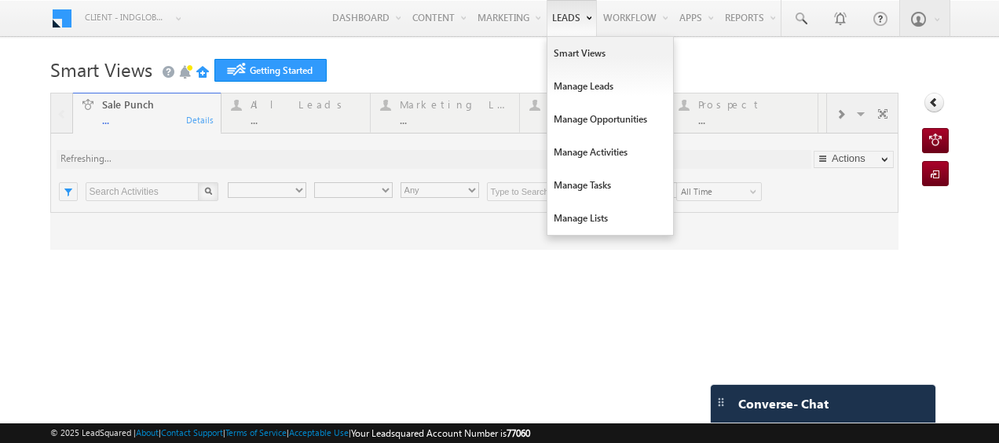
type input "Any Owner"
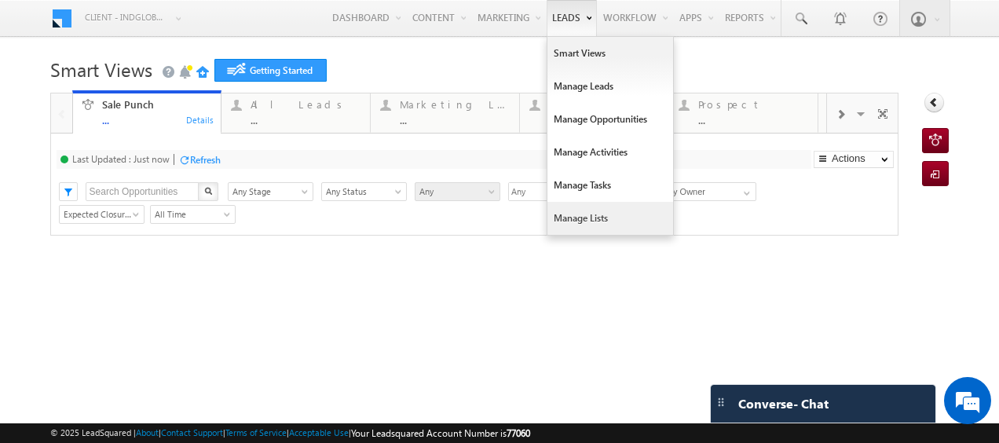
click at [568, 220] on link "Manage Lists" at bounding box center [610, 218] width 126 height 33
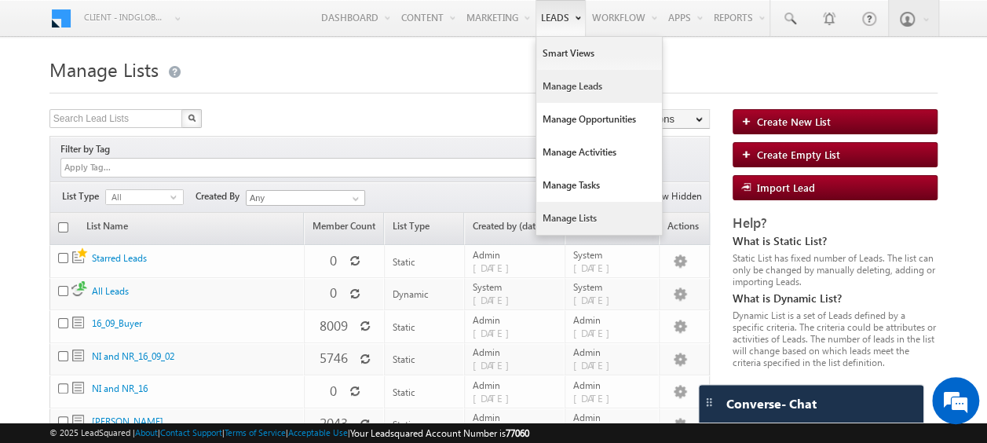
click at [555, 89] on link "Manage Leads" at bounding box center [599, 86] width 126 height 33
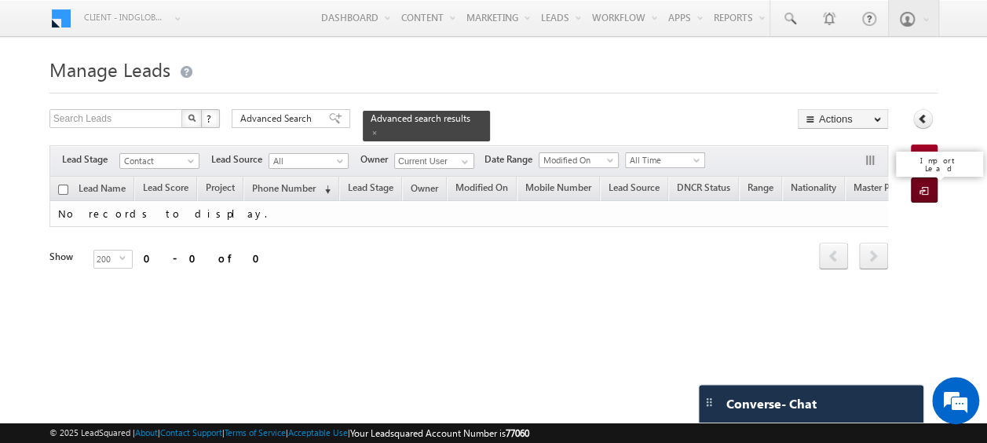
click at [925, 194] on span at bounding box center [926, 192] width 15 height 16
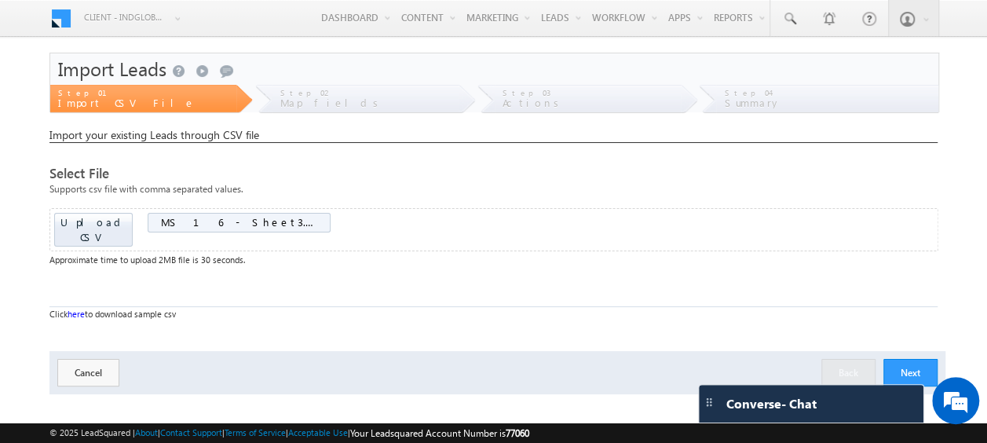
click at [953, 355] on body "Menu Client - indglobal1 (77060) X (My Organization) - indglobal (48060) Client…" at bounding box center [493, 222] width 987 height 445
click at [932, 359] on button "Next" at bounding box center [910, 372] width 54 height 27
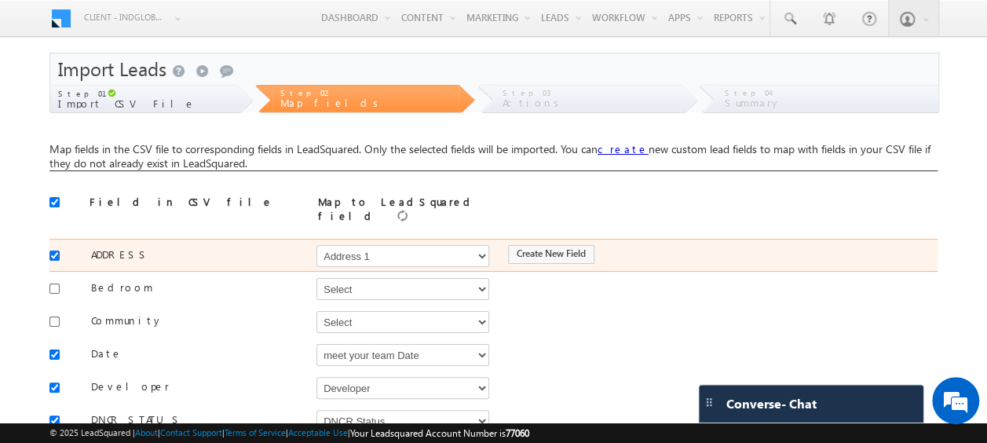
click at [57, 250] on input "checkbox" at bounding box center [54, 255] width 10 height 10
checkbox input "false"
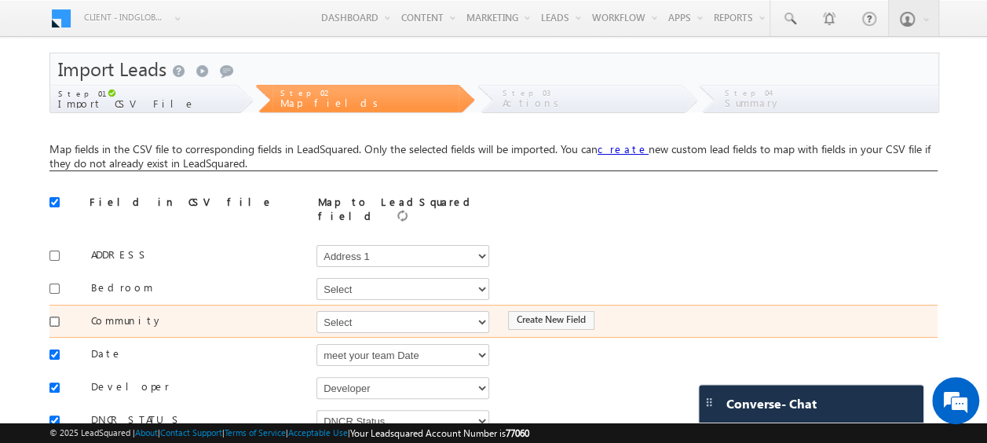
click at [53, 316] on input "checkbox" at bounding box center [54, 321] width 10 height 10
checkbox input "true"
click at [367, 311] on select "Select Select Address 1 Address 2 Budget Building Name Buyer Persona Called Cam…" at bounding box center [402, 322] width 173 height 22
select select "mx_Master_Project"
click at [316, 311] on select "Select Select Address 1 Address 2 Budget Building Name Buyer Persona Called Cam…" at bounding box center [402, 322] width 173 height 22
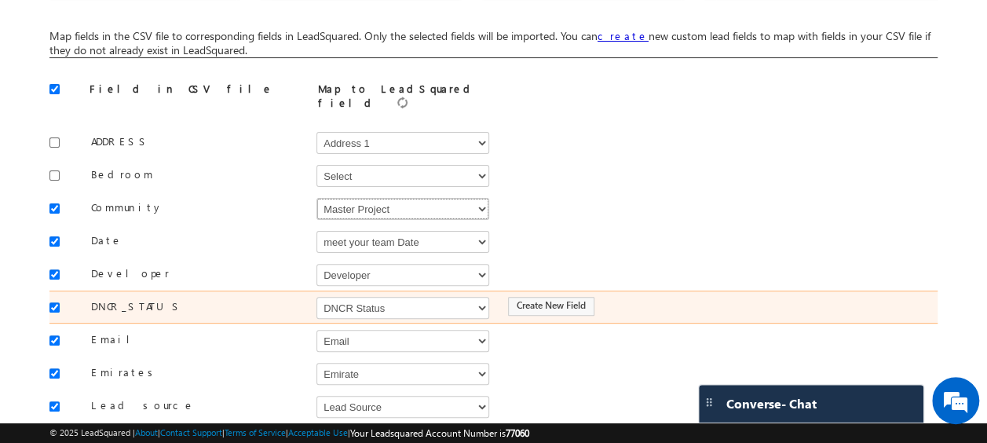
scroll to position [115, 0]
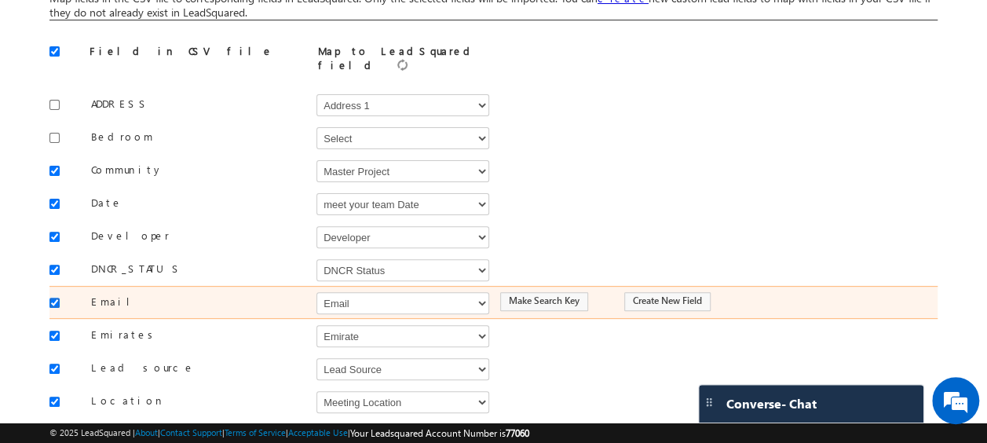
click at [56, 298] on input "checkbox" at bounding box center [54, 303] width 10 height 10
checkbox input "false"
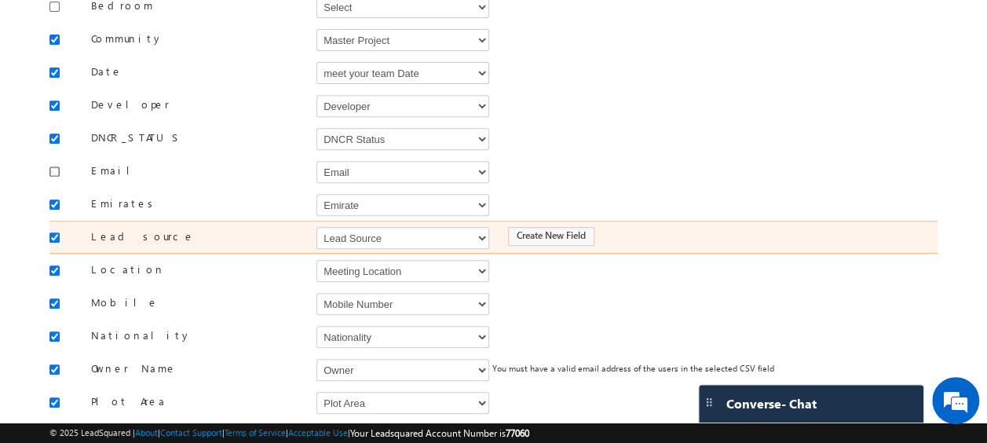
scroll to position [292, 0]
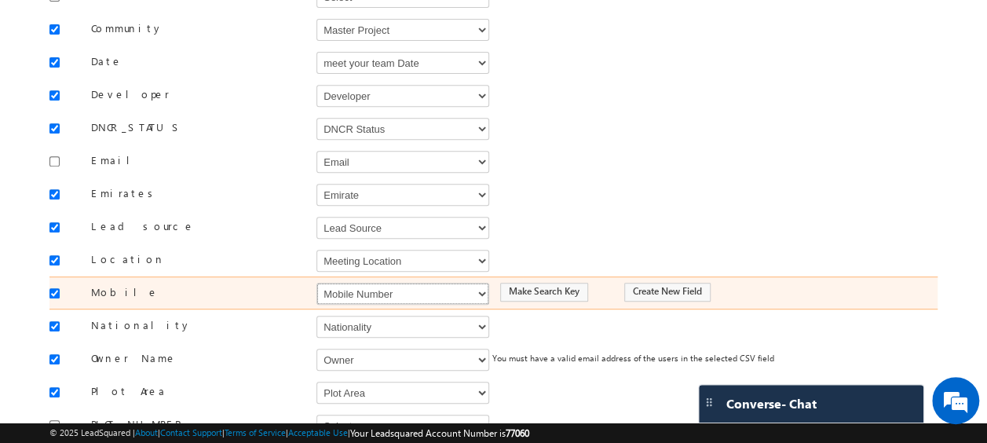
click at [364, 283] on select "Select Select Address 1 Address 2 Budget Building Name Buyer Persona Called Cam…" at bounding box center [402, 294] width 173 height 22
select select "Phone"
click at [316, 283] on select "Select Select Address 1 Address 2 Budget Building Name Buyer Persona Called Cam…" at bounding box center [402, 294] width 173 height 22
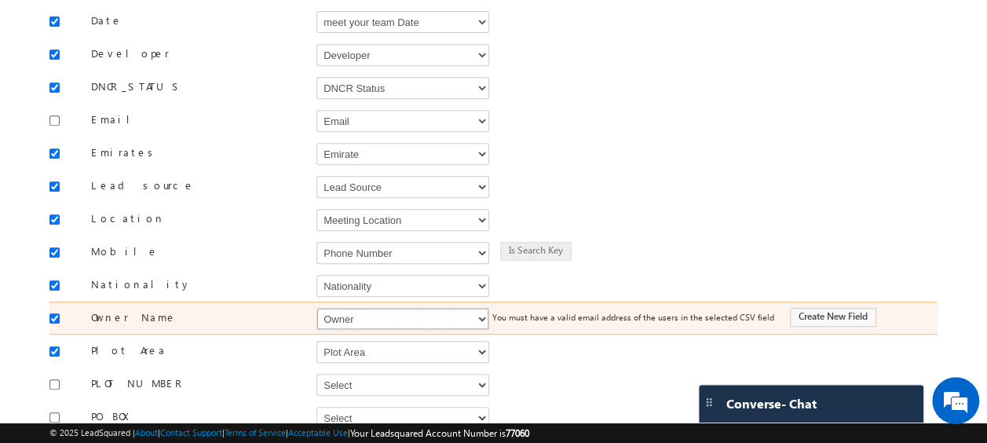
click at [354, 308] on select "Select Select Address 1 Address 2 Budget Building Name Buyer Persona Called Cam…" at bounding box center [402, 319] width 173 height 22
select select "FirstName"
click at [316, 308] on select "Select Select Address 1 Address 2 Budget Building Name Buyer Persona Called Cam…" at bounding box center [402, 319] width 173 height 22
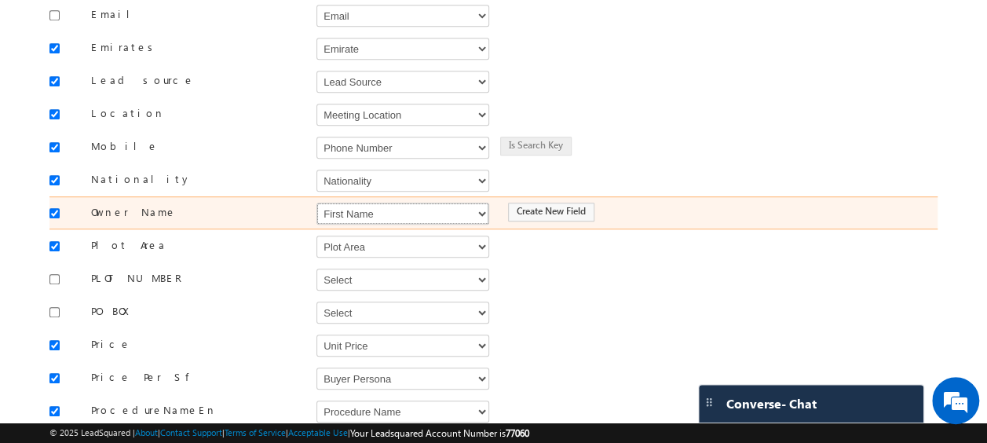
scroll to position [440, 0]
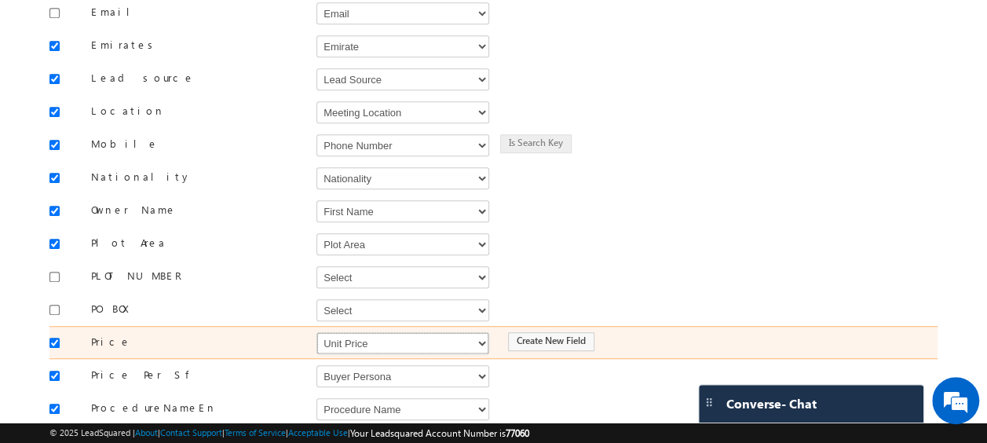
click at [355, 332] on select "Select Select Address 1 Address 2 Budget Building Name Buyer Persona Called Cam…" at bounding box center [402, 343] width 173 height 22
select select "mx_Unit_Number"
click at [316, 332] on select "Select Select Address 1 Address 2 Budget Building Name Buyer Persona Called Cam…" at bounding box center [402, 343] width 173 height 22
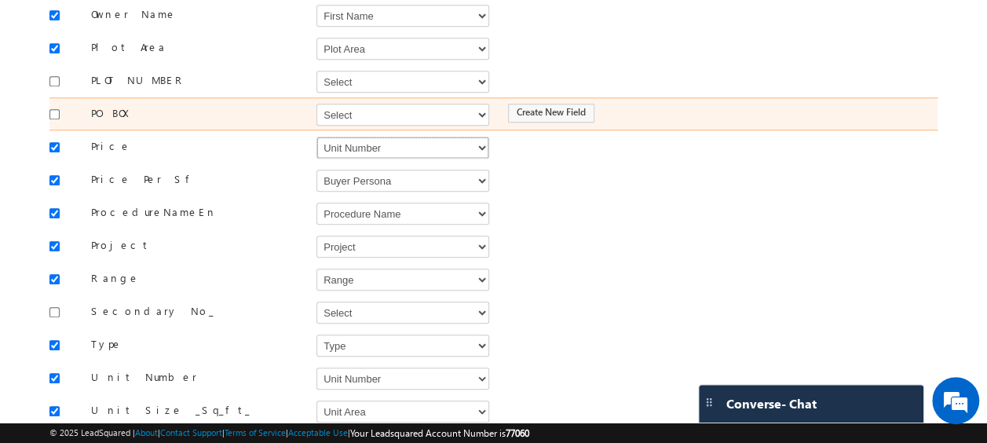
scroll to position [637, 0]
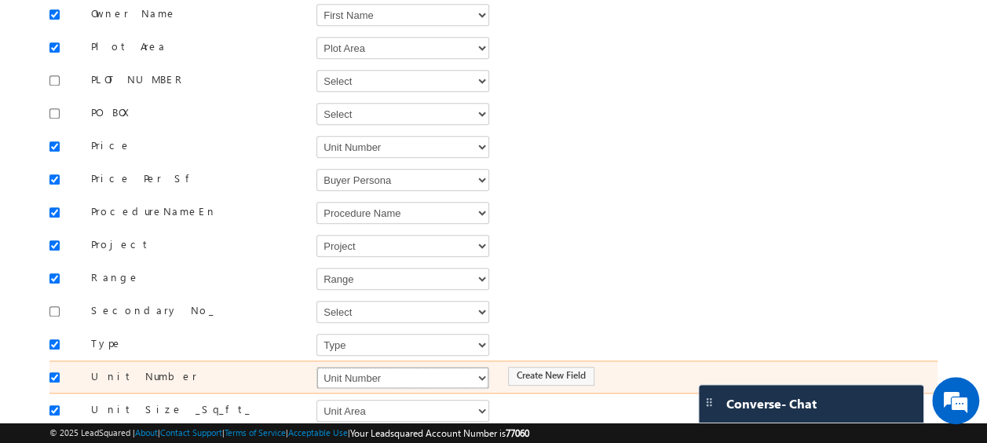
click at [362, 367] on select "Select Select Address 1 Address 2 Budget Building Name Buyer Persona Called Cam…" at bounding box center [402, 378] width 173 height 22
select select "mx_Unit_No"
click at [316, 367] on select "Select Select Address 1 Address 2 Budget Building Name Buyer Persona Called Cam…" at bounding box center [402, 378] width 173 height 22
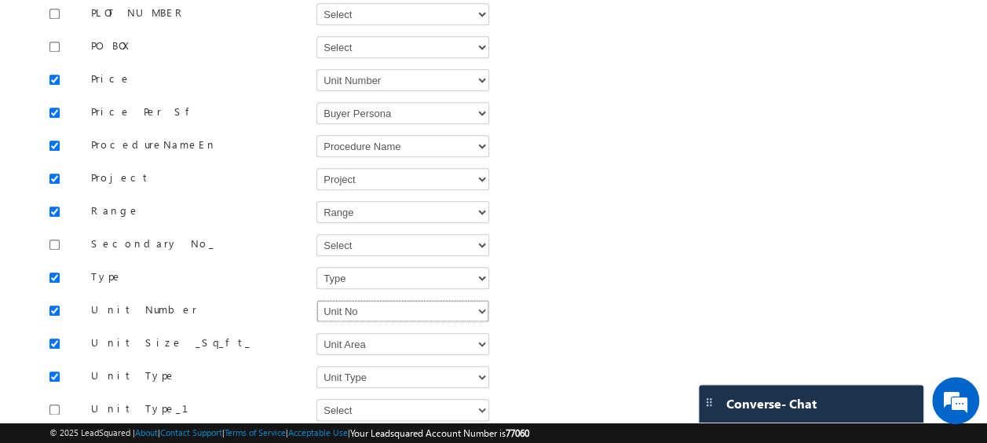
scroll to position [818, 0]
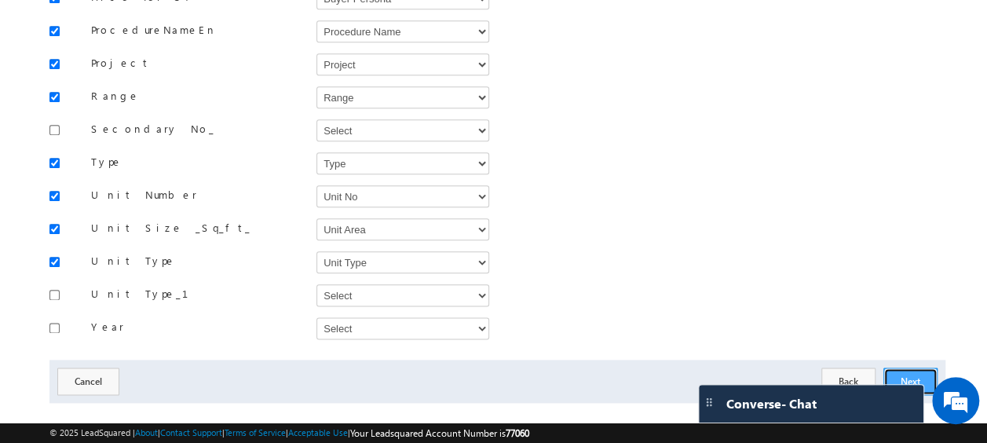
click at [915, 367] on button "Next" at bounding box center [910, 380] width 54 height 27
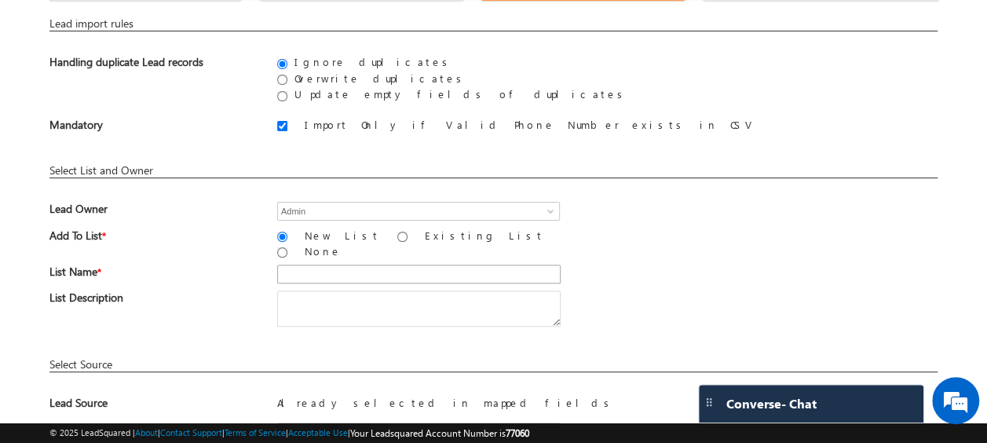
scroll to position [122, 0]
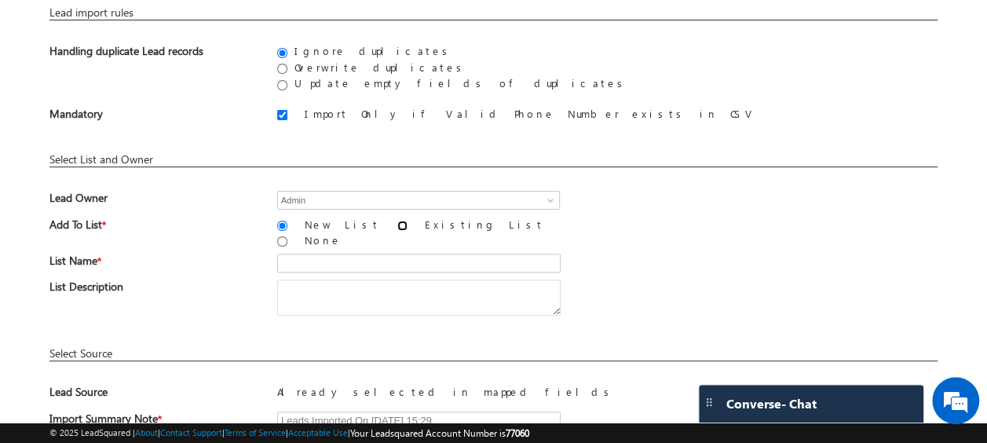
click at [397, 223] on input "Existing List" at bounding box center [402, 226] width 10 height 10
radio input "true"
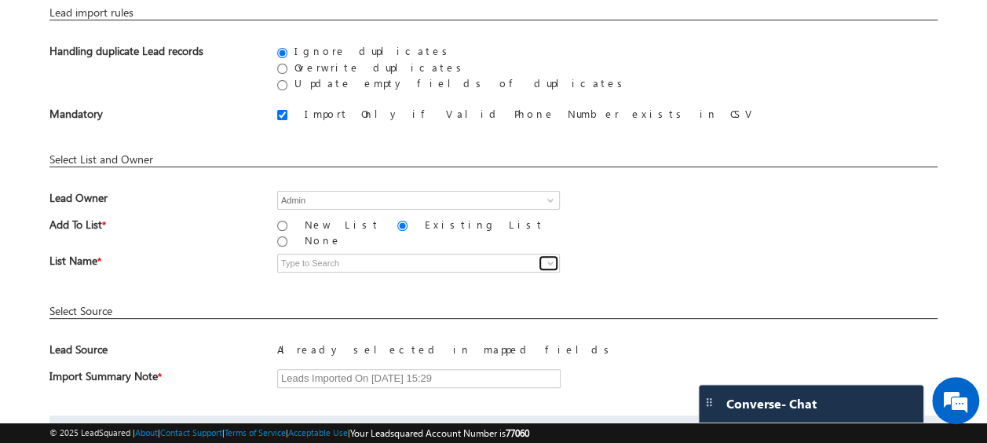
click at [552, 257] on span at bounding box center [550, 263] width 13 height 13
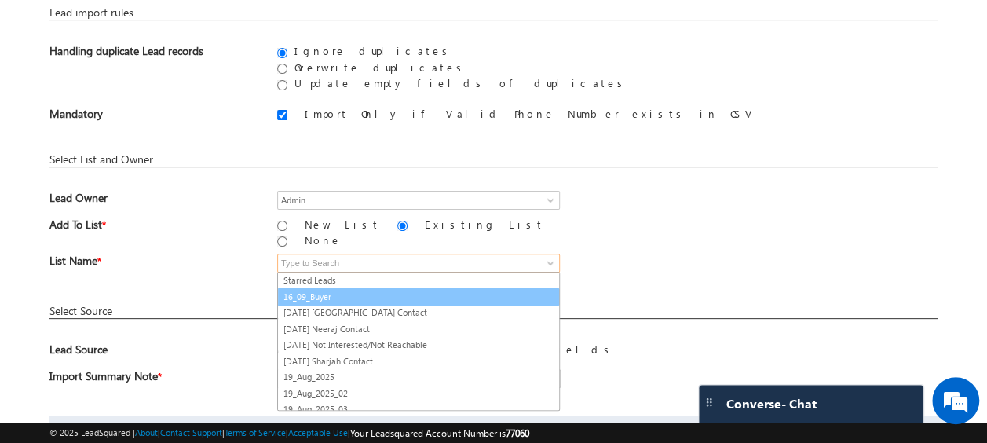
click at [366, 288] on link "16_09_Buyer" at bounding box center [418, 297] width 283 height 18
type input "16_09_Buyer"
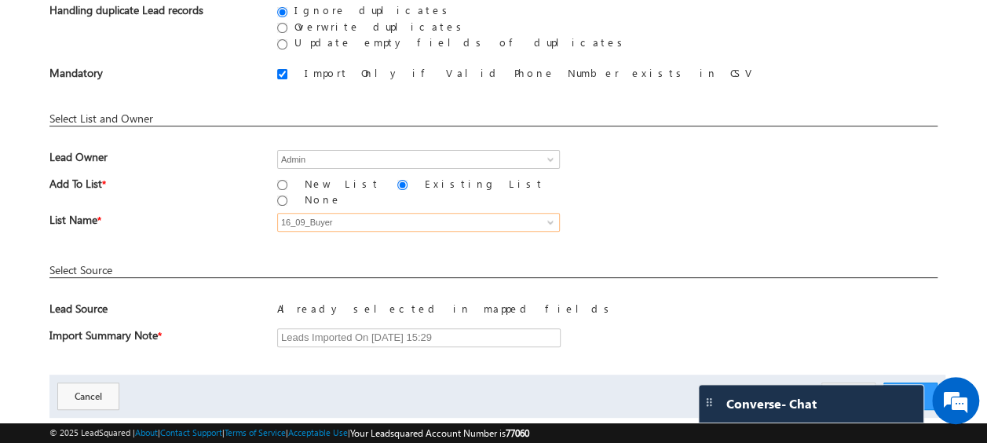
scroll to position [190, 0]
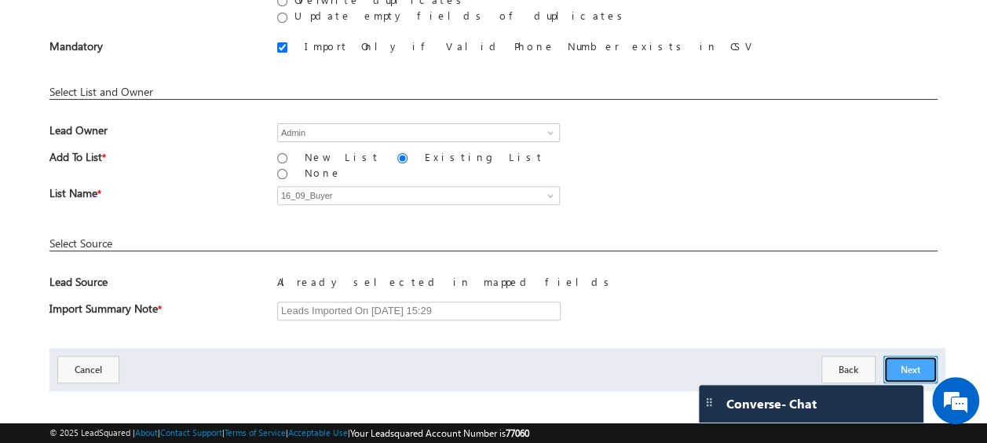
click at [897, 357] on button "Next" at bounding box center [910, 369] width 54 height 27
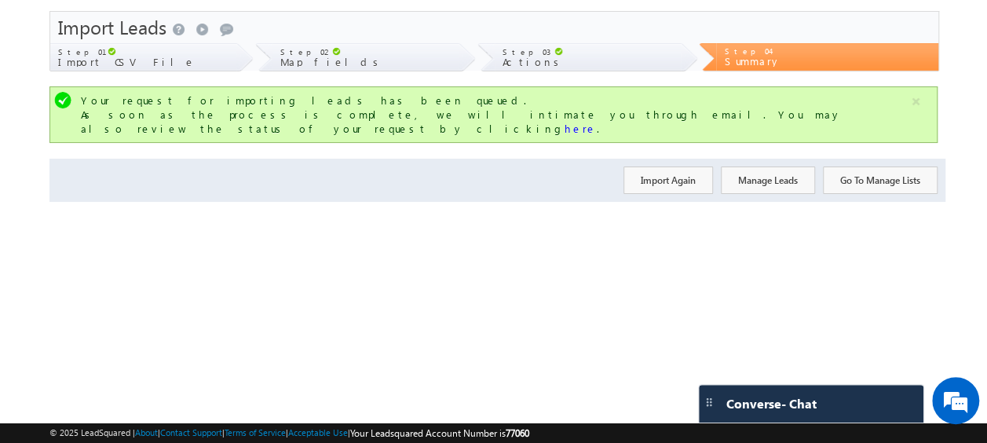
scroll to position [0, 0]
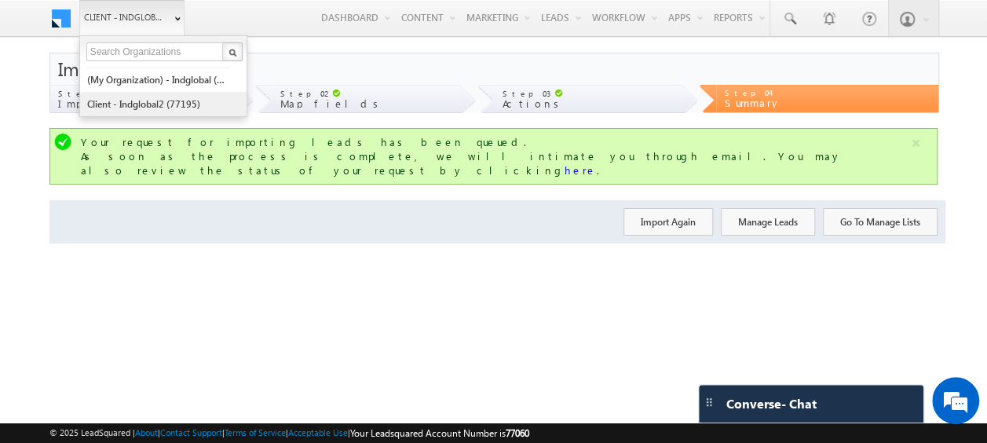
click at [157, 106] on link "Client - indglobal2 (77195)" at bounding box center [158, 104] width 144 height 24
